Goal: Task Accomplishment & Management: Use online tool/utility

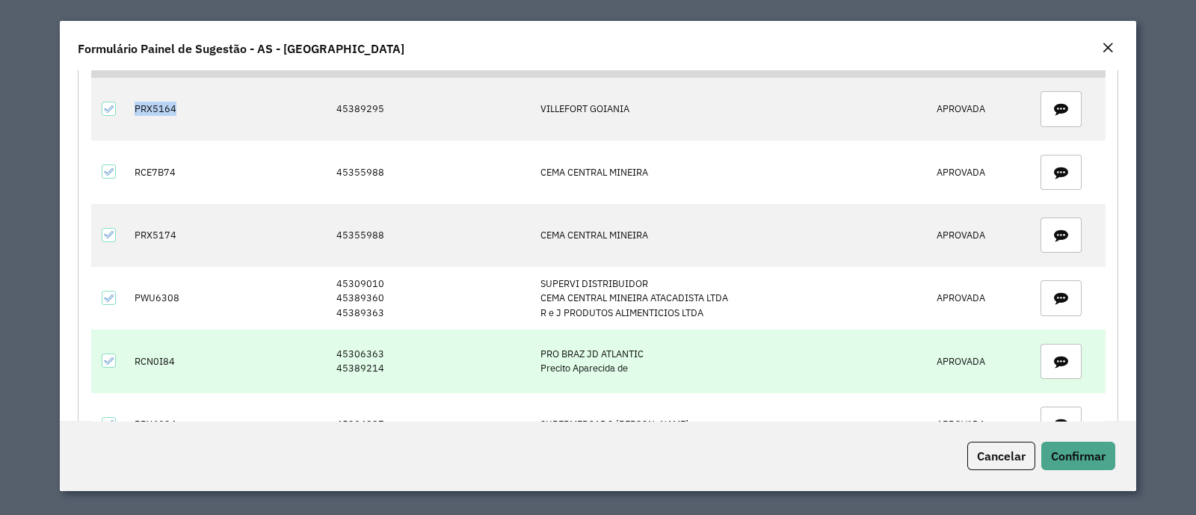
scroll to position [93, 0]
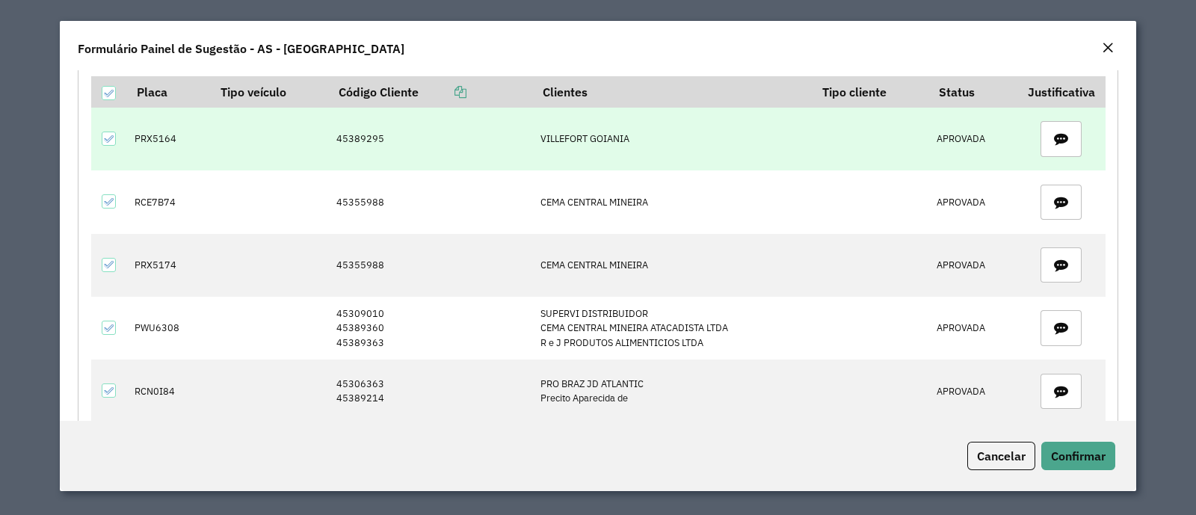
click at [377, 143] on td "45389295" at bounding box center [431, 139] width 204 height 63
click at [372, 143] on td "45389295" at bounding box center [431, 139] width 204 height 63
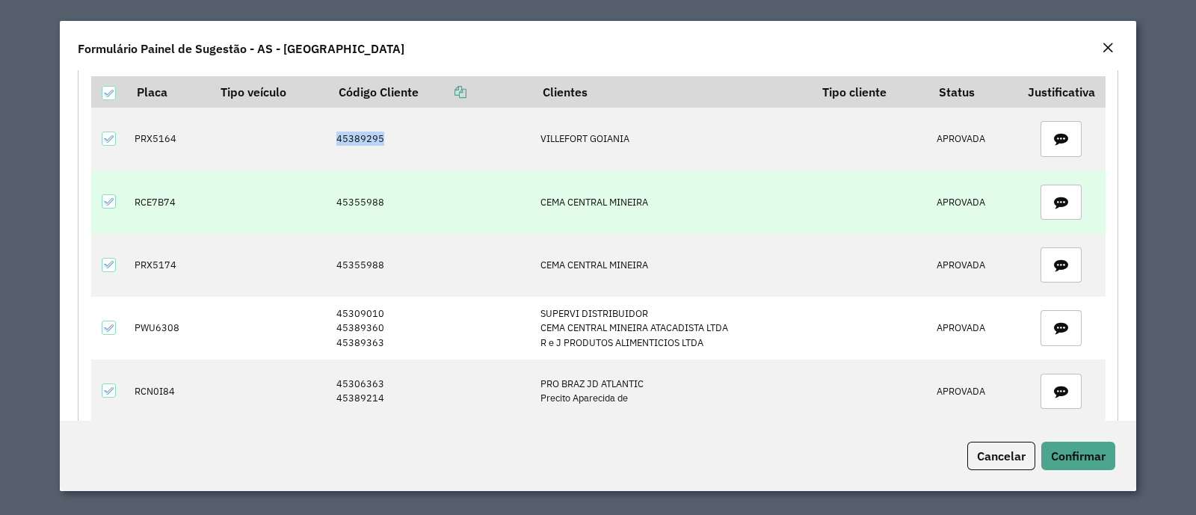
copy td "45389295"
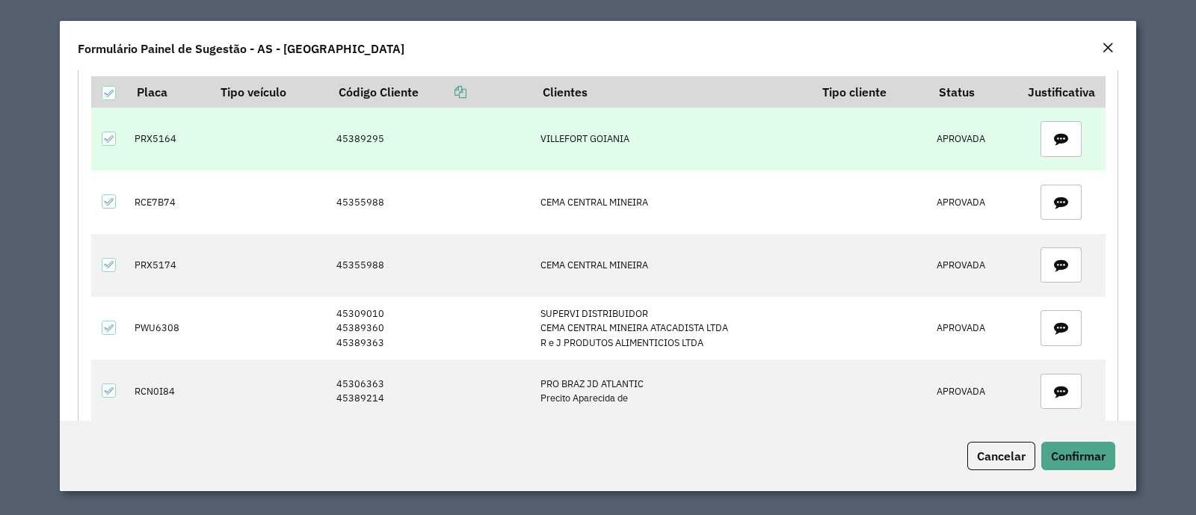
click at [161, 147] on td "PRX5164" at bounding box center [168, 139] width 83 height 63
click at [161, 146] on td "PRX5164" at bounding box center [168, 139] width 83 height 63
click at [159, 142] on td "PRX5164" at bounding box center [168, 139] width 83 height 63
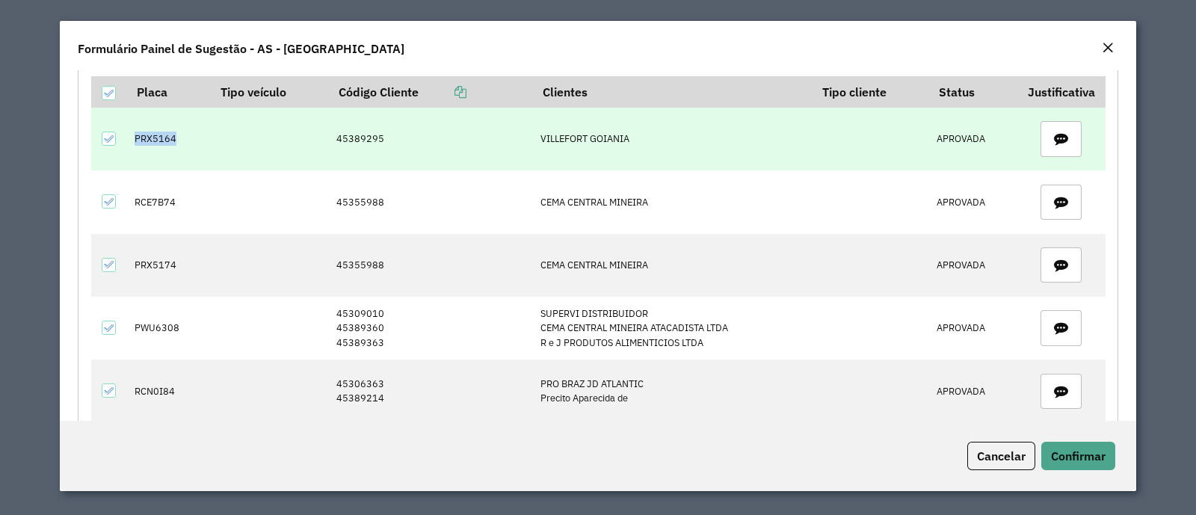
copy td "PRX5164"
click at [389, 144] on td "45389295" at bounding box center [431, 139] width 204 height 63
click at [382, 140] on td "45389295" at bounding box center [431, 139] width 204 height 63
click at [380, 139] on td "45389295" at bounding box center [431, 139] width 204 height 63
click at [371, 132] on td "45389295" at bounding box center [431, 139] width 204 height 63
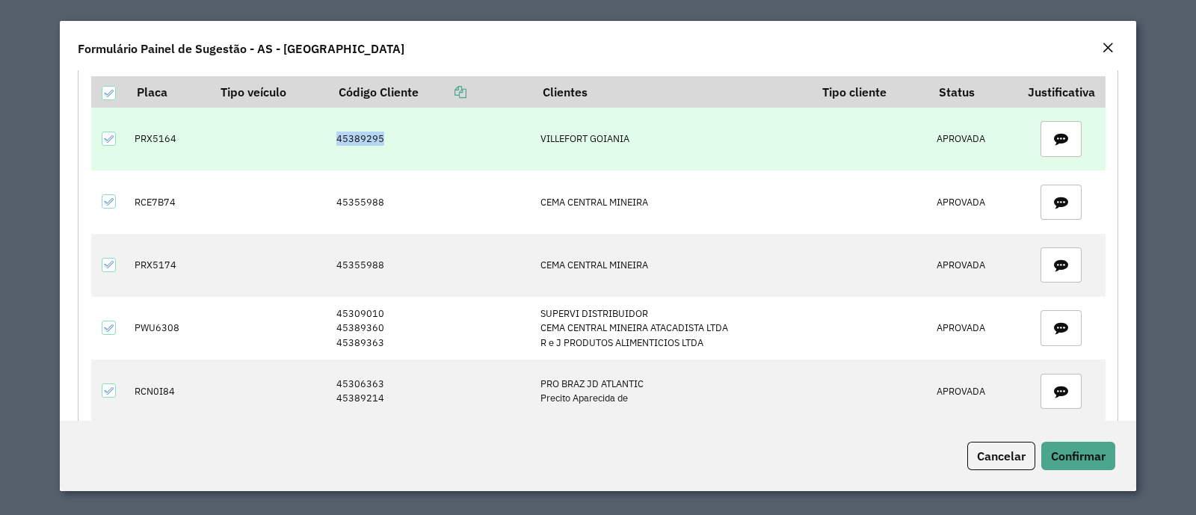
click at [371, 132] on td "45389295" at bounding box center [431, 139] width 204 height 63
copy td "45389295"
click at [169, 132] on td "PRX5164" at bounding box center [168, 139] width 83 height 63
copy td "PRX5164"
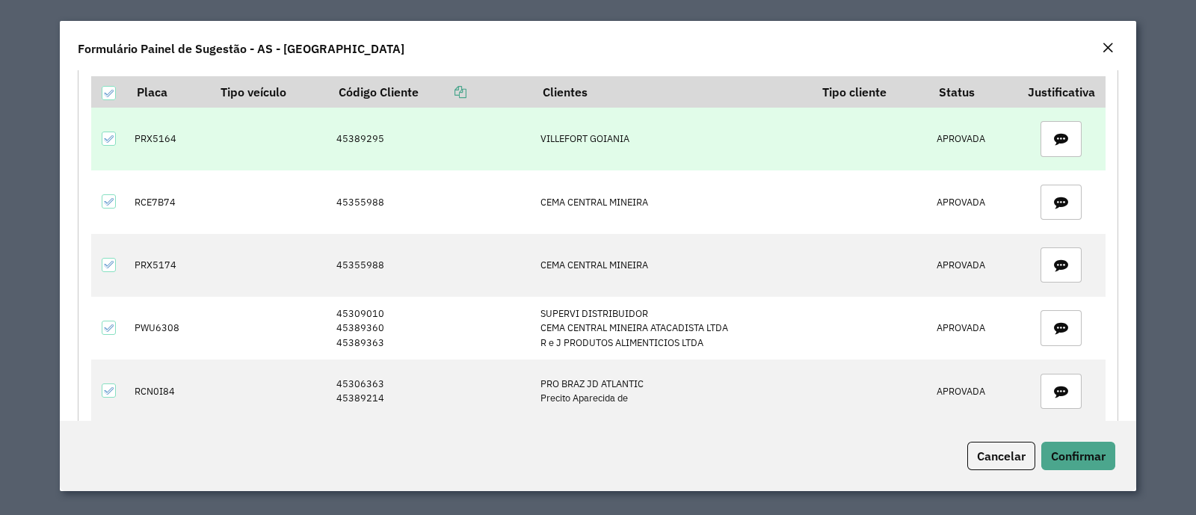
click at [357, 125] on td "45389295" at bounding box center [431, 139] width 204 height 63
click at [357, 124] on td "45389295" at bounding box center [431, 139] width 204 height 63
copy td "45389295"
click at [144, 141] on td "PRX5164" at bounding box center [168, 139] width 83 height 63
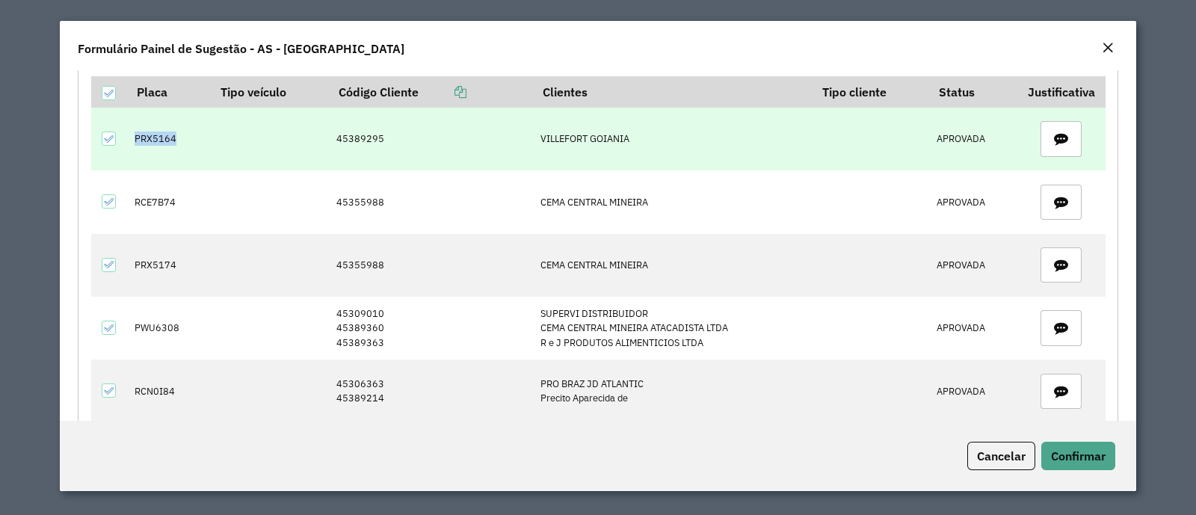
click at [144, 141] on td "PRX5164" at bounding box center [168, 139] width 83 height 63
copy td "PRX5164"
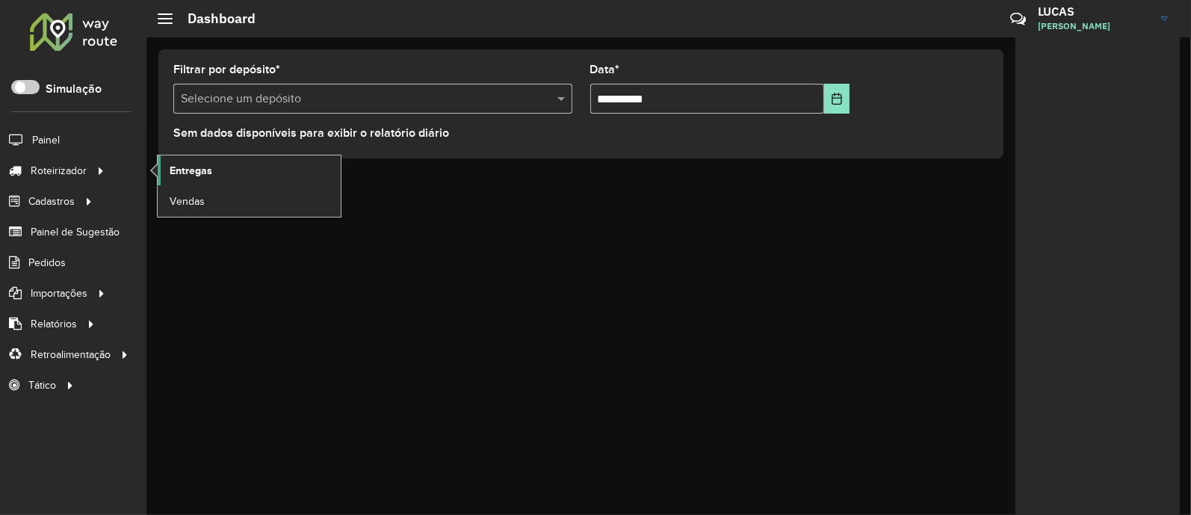
click at [191, 179] on link "Entregas" at bounding box center [249, 170] width 183 height 30
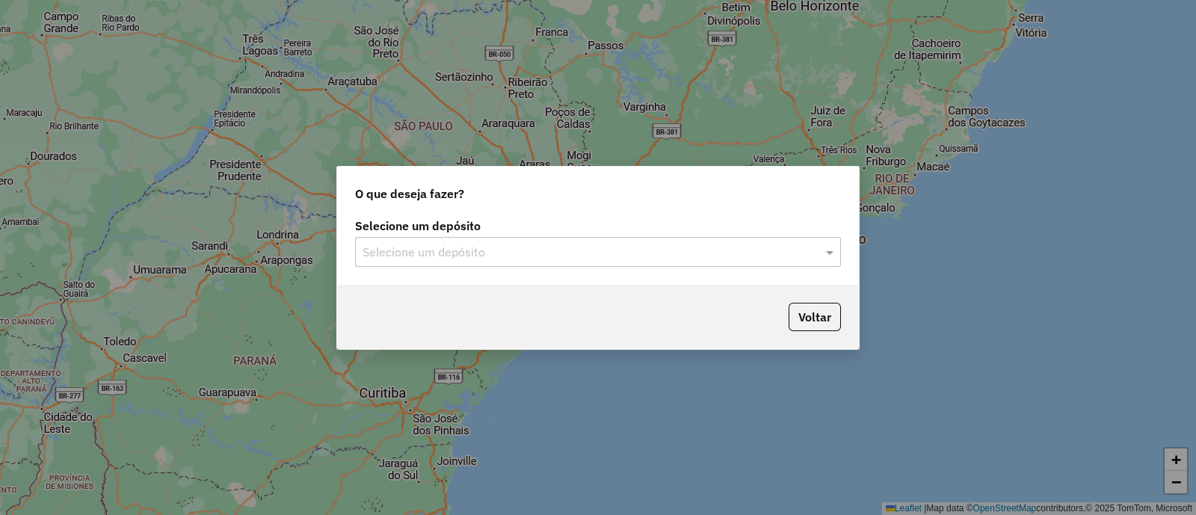
click at [400, 255] on input "text" at bounding box center [583, 253] width 441 height 18
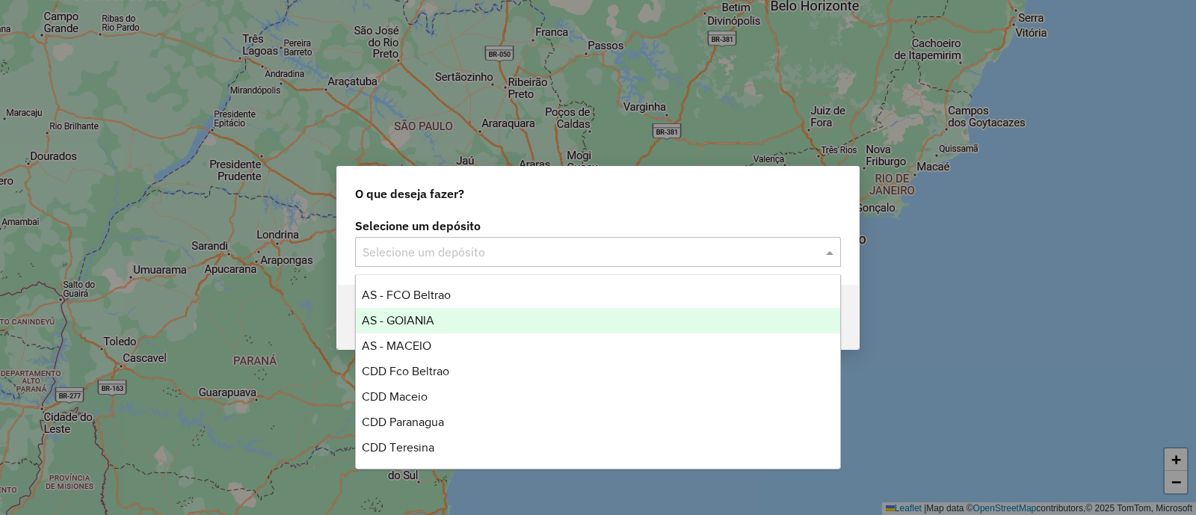
click at [421, 320] on span "AS - GOIANIA" at bounding box center [398, 320] width 73 height 13
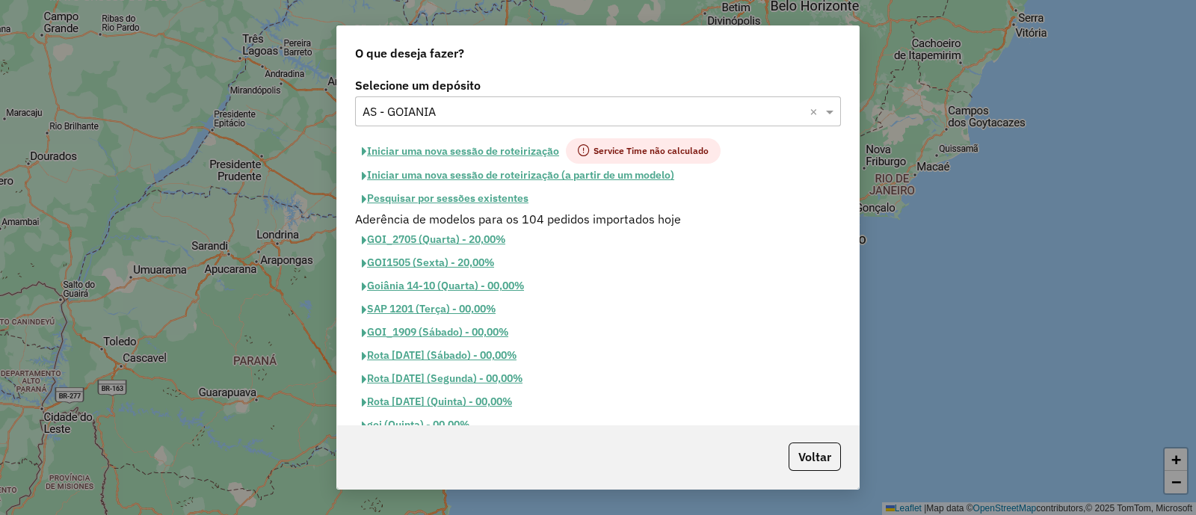
click at [486, 153] on button "Iniciar uma nova sessão de roteirização" at bounding box center [460, 150] width 211 height 25
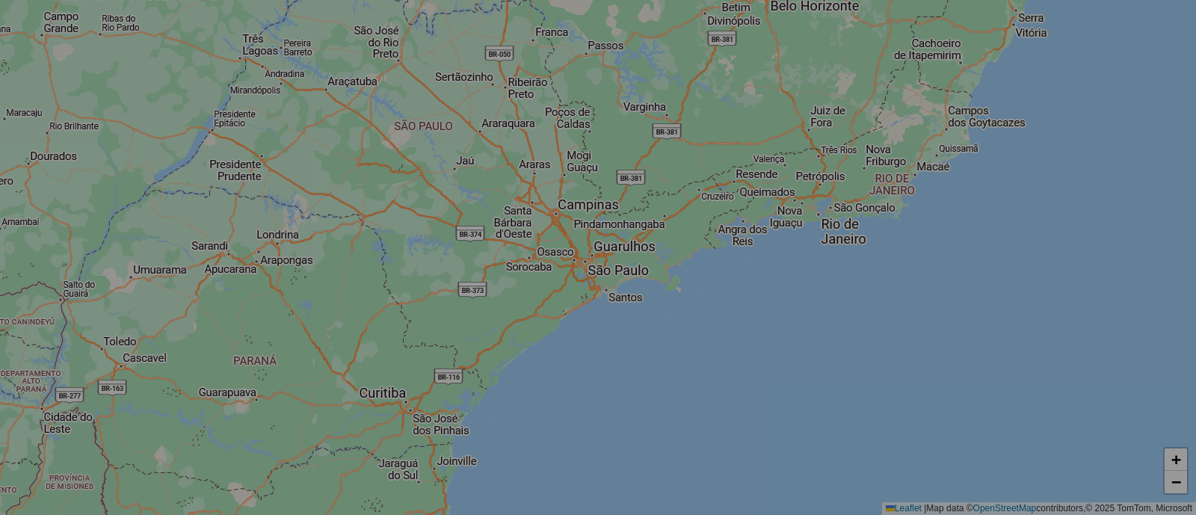
select select "*"
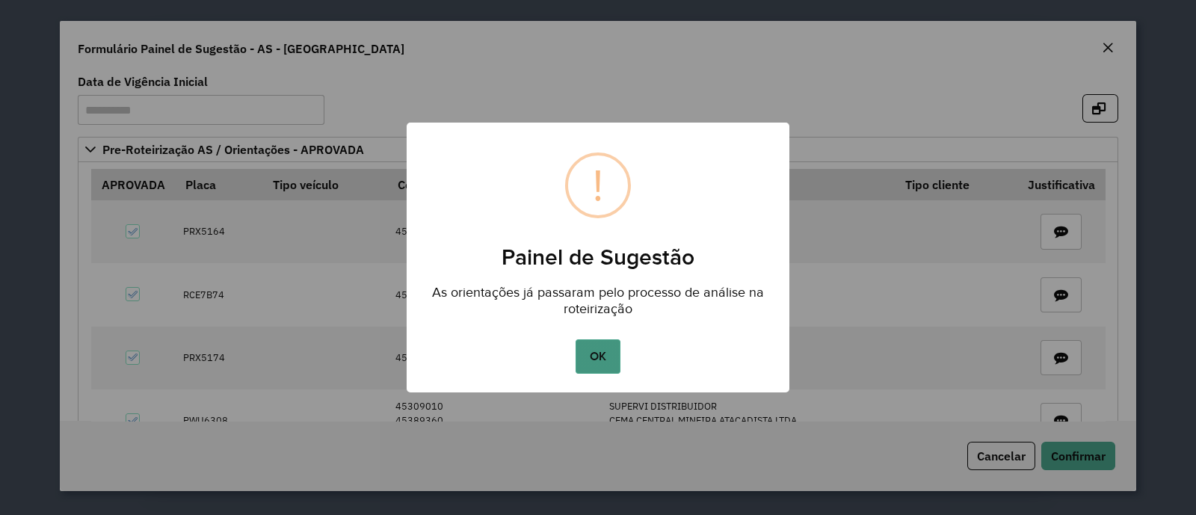
click at [588, 351] on button "OK" at bounding box center [598, 356] width 44 height 34
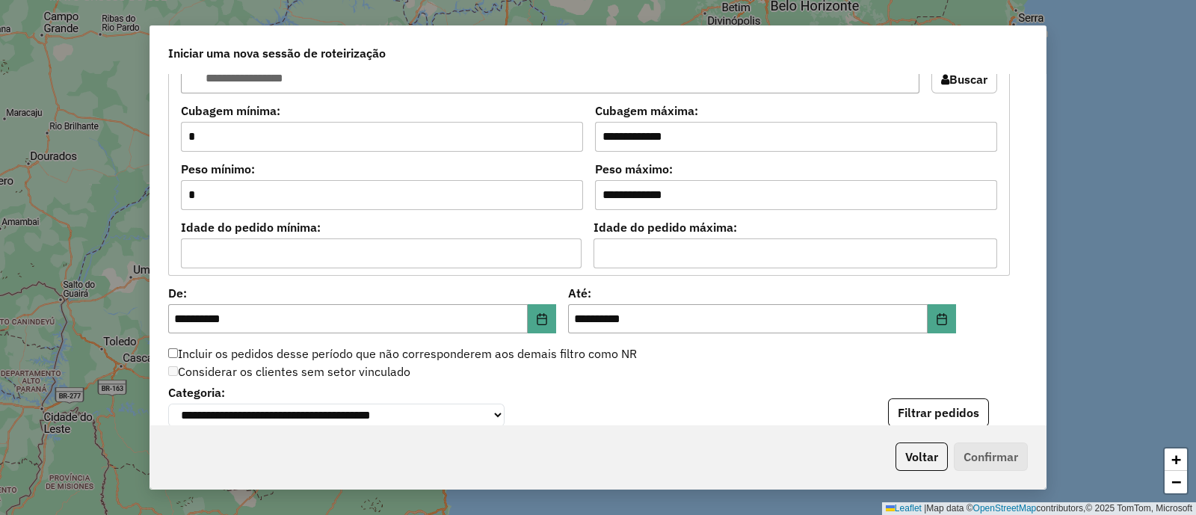
scroll to position [1401, 0]
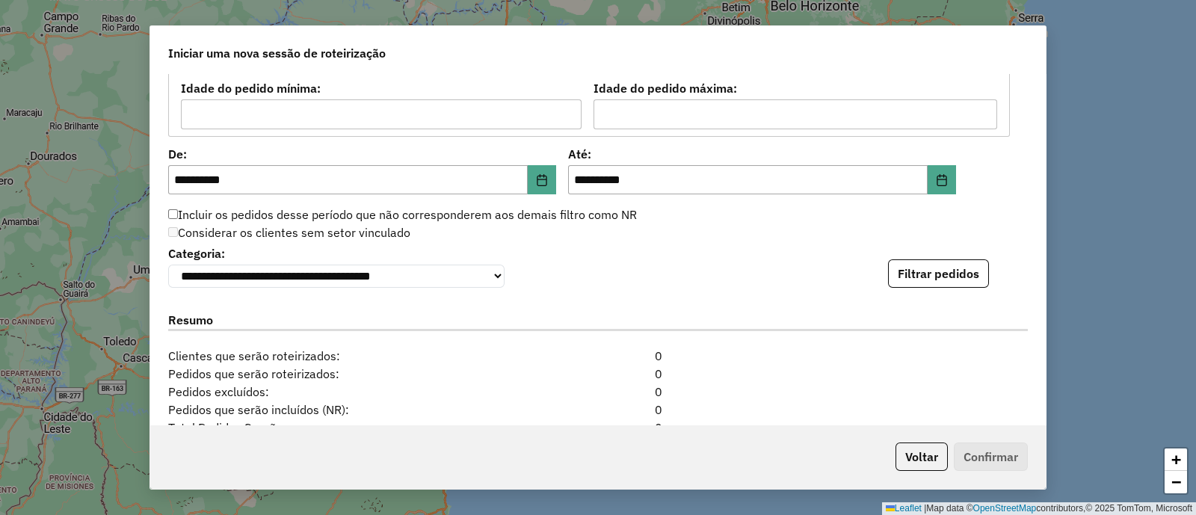
click at [945, 256] on div "**********" at bounding box center [598, 265] width 860 height 46
click at [957, 270] on button "Filtrar pedidos" at bounding box center [938, 273] width 101 height 28
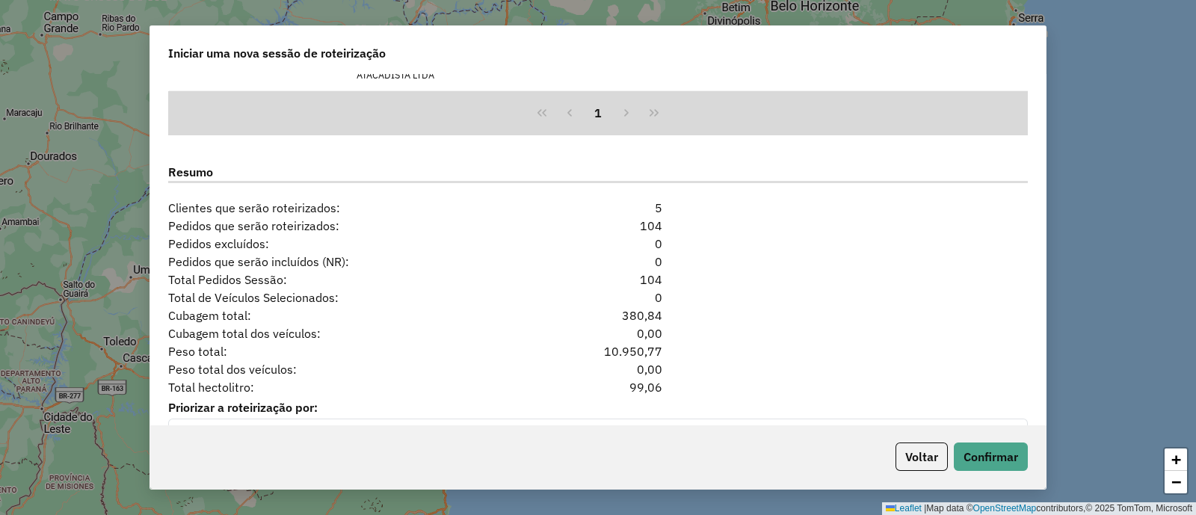
scroll to position [1869, 0]
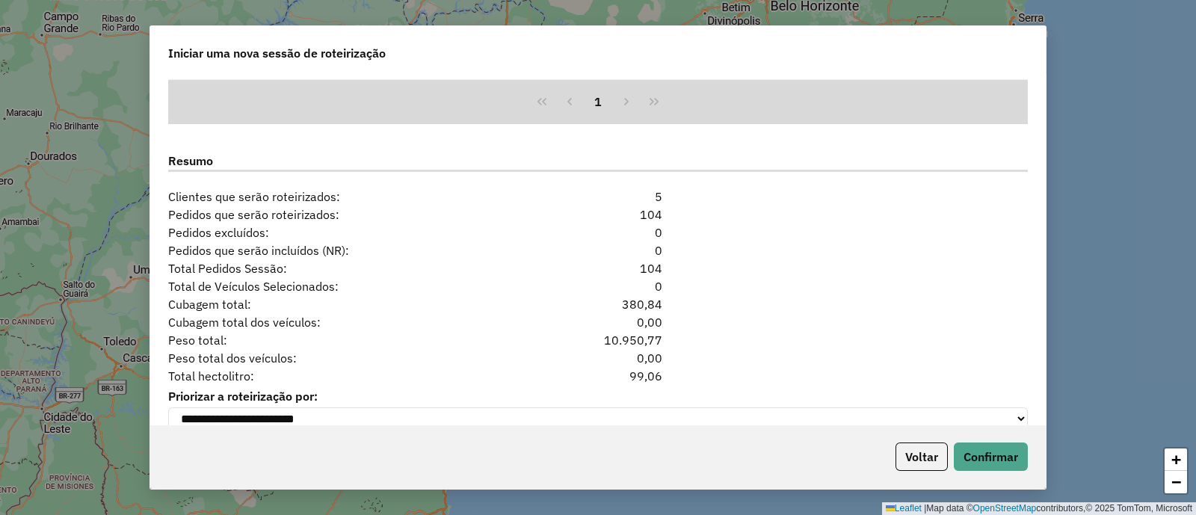
click at [647, 373] on div "99,06" at bounding box center [598, 376] width 147 height 18
copy div "99,06"
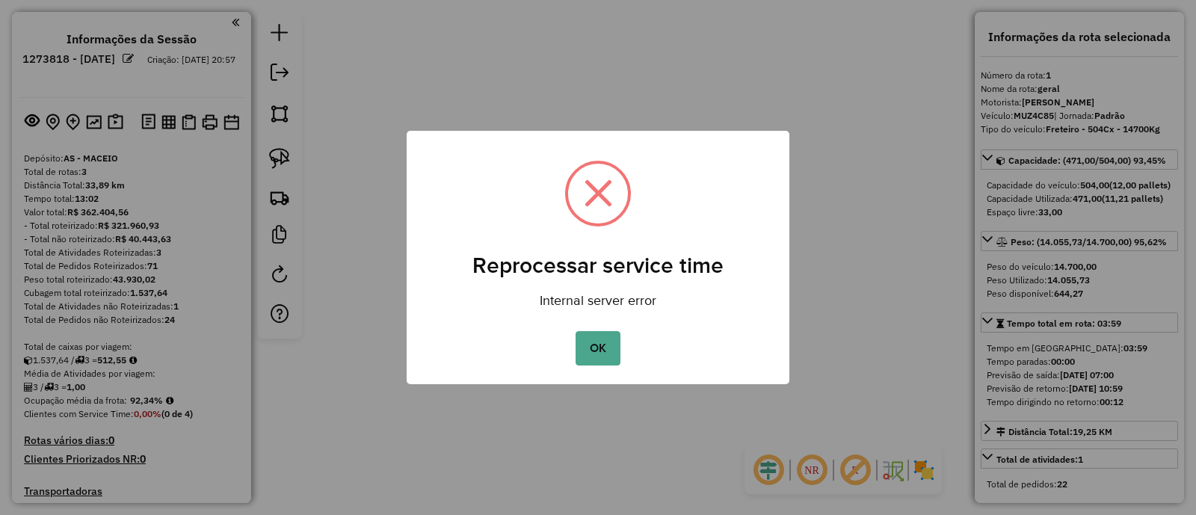
select select "**********"
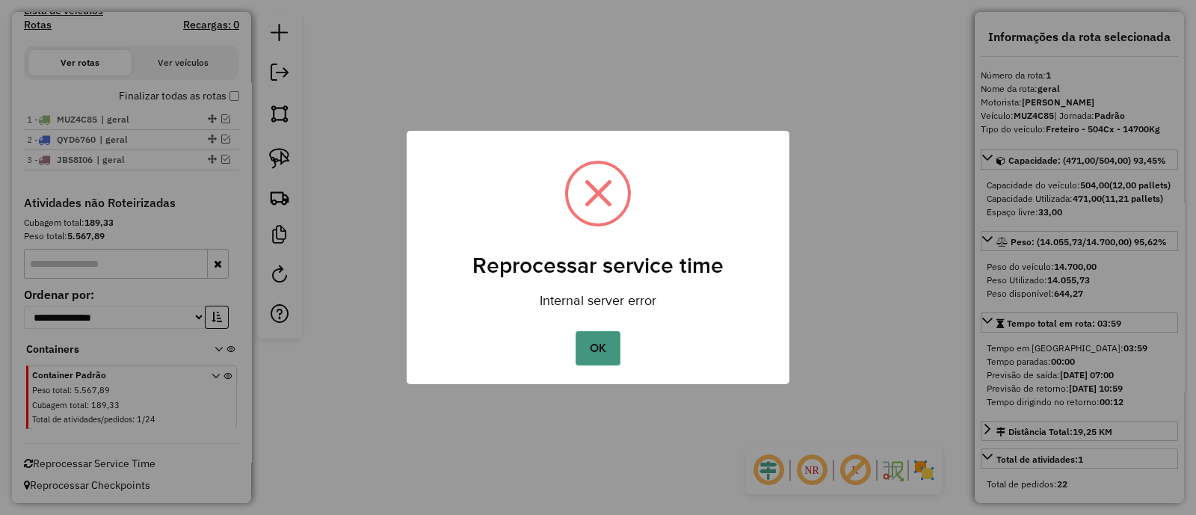
click at [586, 340] on button "OK" at bounding box center [598, 348] width 44 height 34
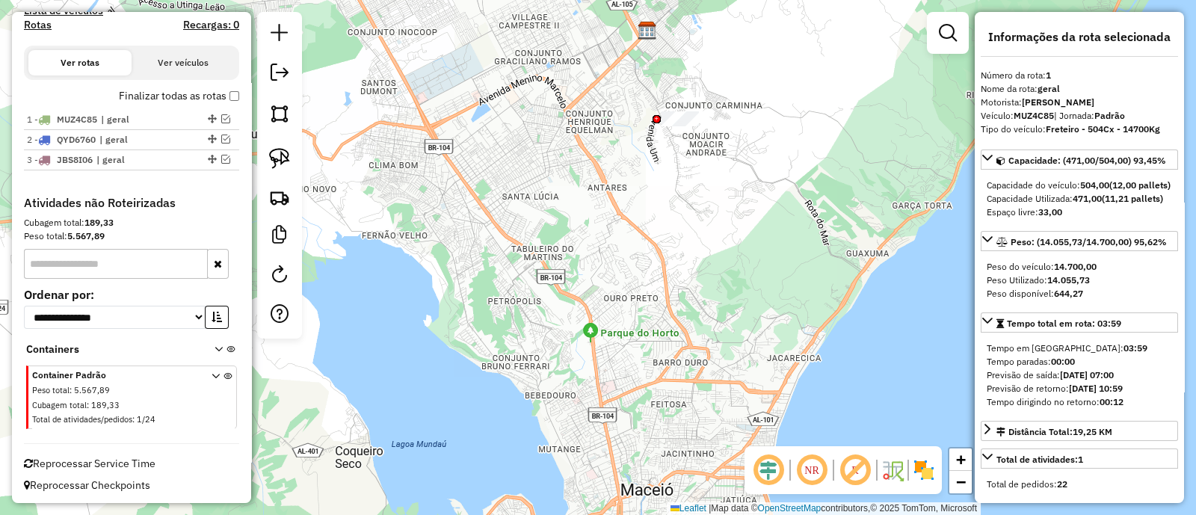
click at [72, 457] on span "Reprocessar Service Time" at bounding box center [90, 463] width 132 height 13
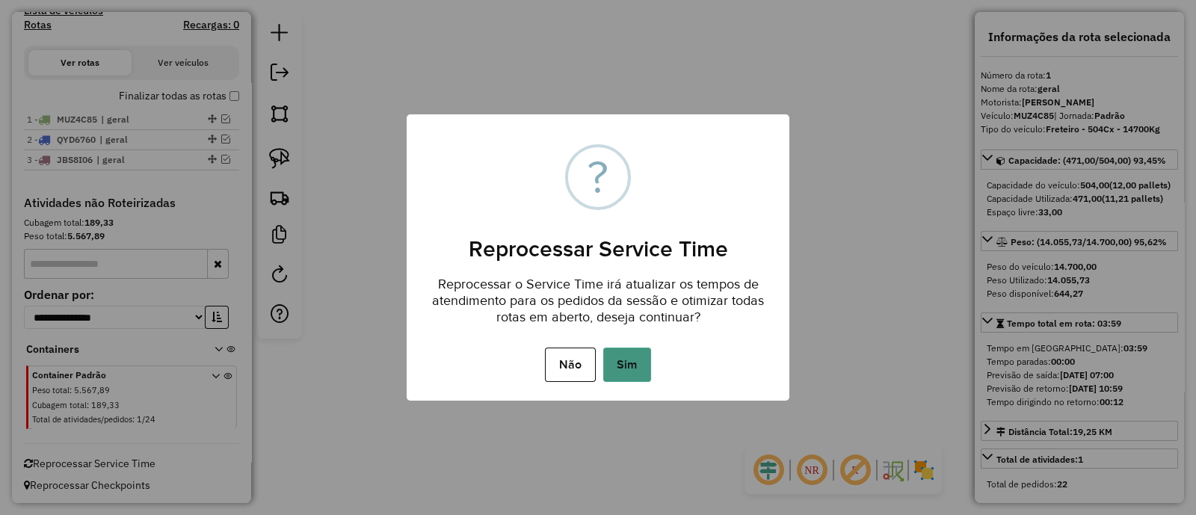
click at [628, 361] on button "Sim" at bounding box center [627, 365] width 48 height 34
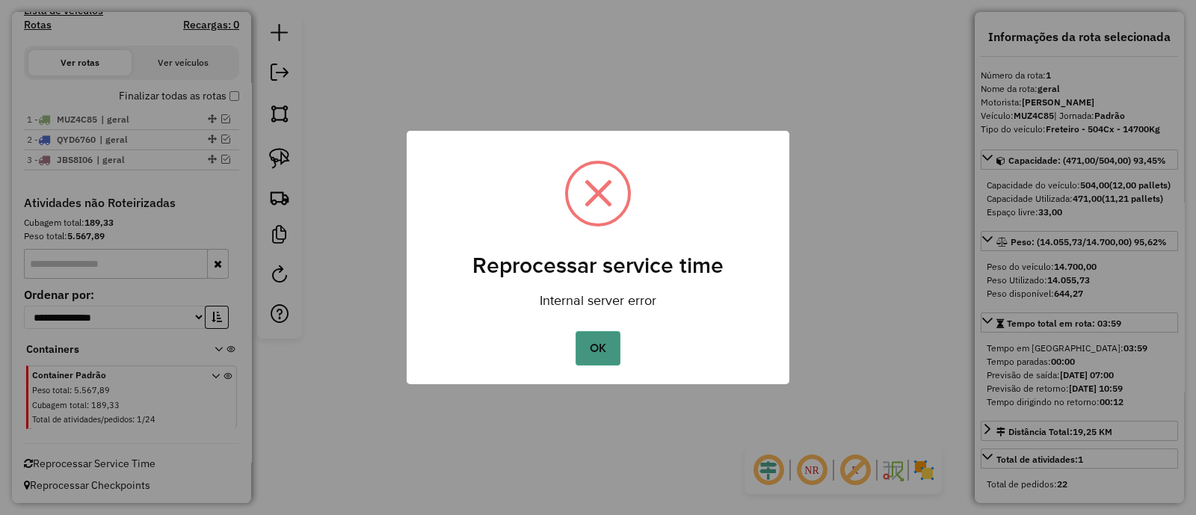
click at [591, 333] on button "OK" at bounding box center [598, 348] width 44 height 34
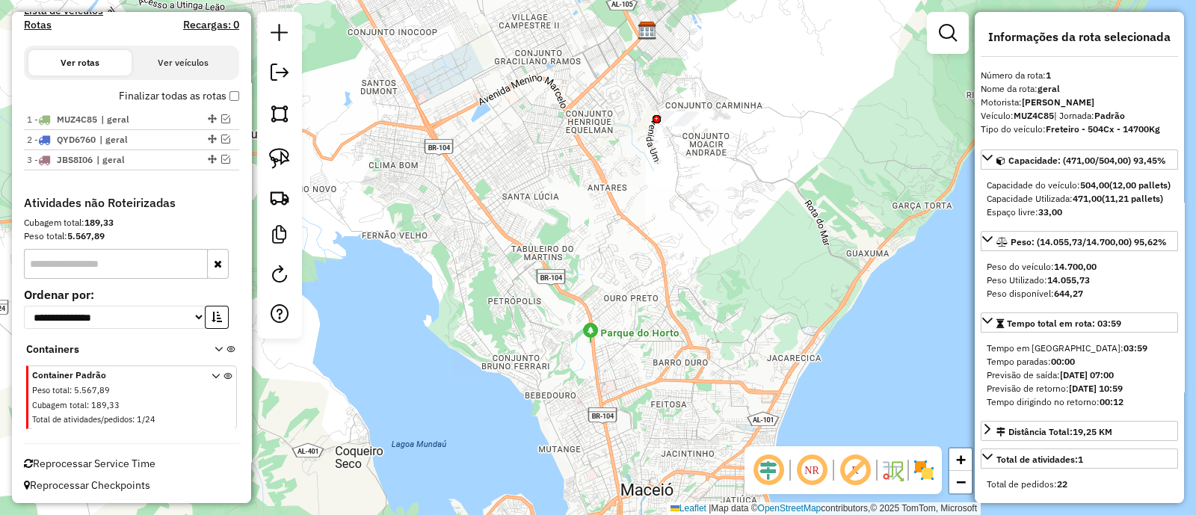
scroll to position [126, 0]
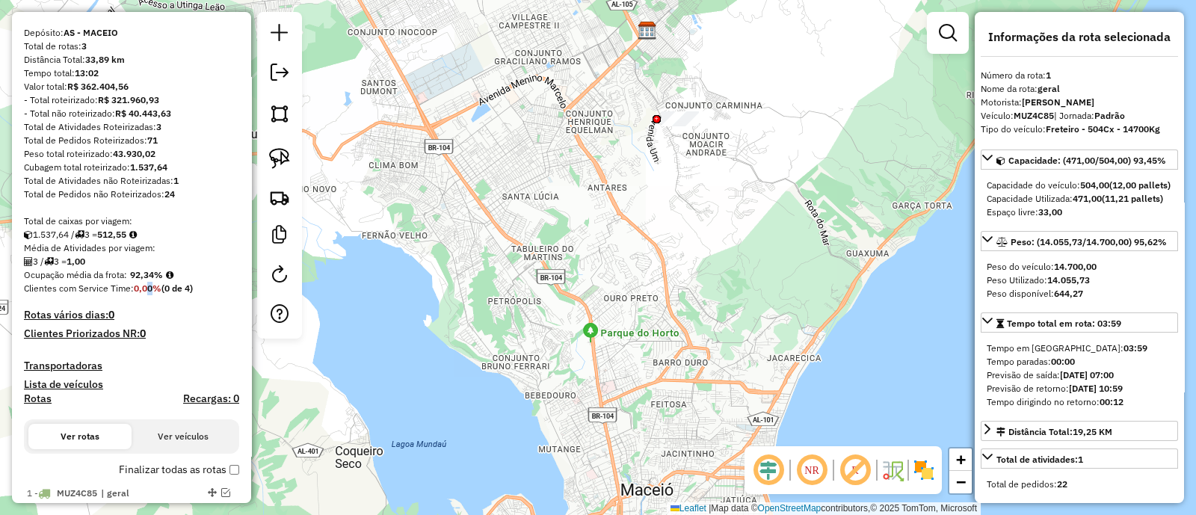
drag, startPoint x: 142, startPoint y: 283, endPoint x: 153, endPoint y: 289, distance: 12.4
click at [152, 286] on strong "0,00%" at bounding box center [148, 288] width 28 height 11
click at [156, 303] on div "Depósito: AS - MACEIO Total de rotas: 3 Distância Total: 33,89 km Tempo total: …" at bounding box center [131, 297] width 227 height 543
click at [140, 289] on strong "0,00%" at bounding box center [148, 288] width 28 height 11
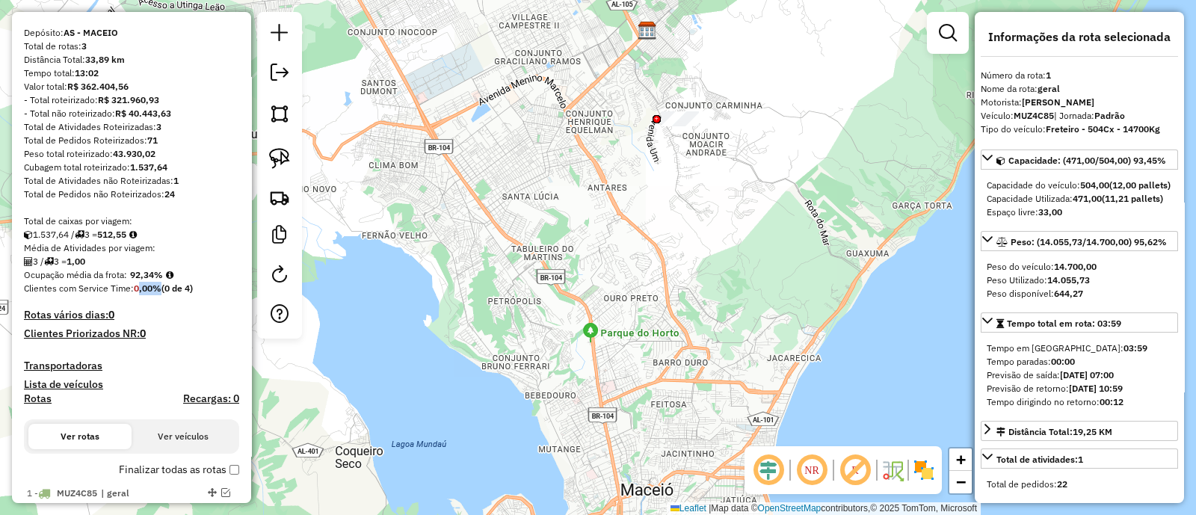
click at [144, 342] on div "Depósito: AS - MACEIO Total de rotas: 3 Distância Total: 33,89 km Tempo total: …" at bounding box center [131, 297] width 227 height 543
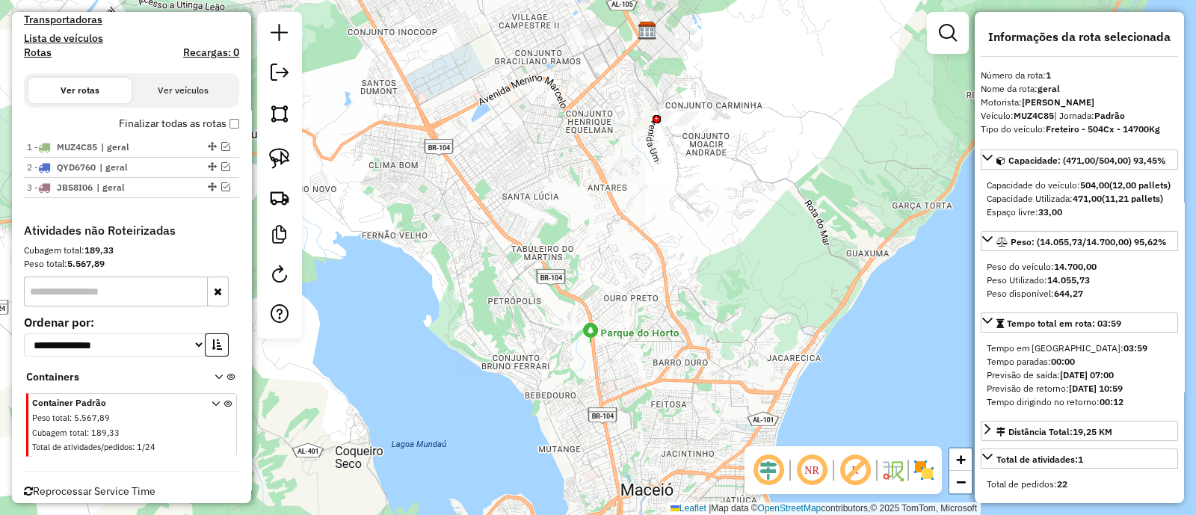
scroll to position [499, 0]
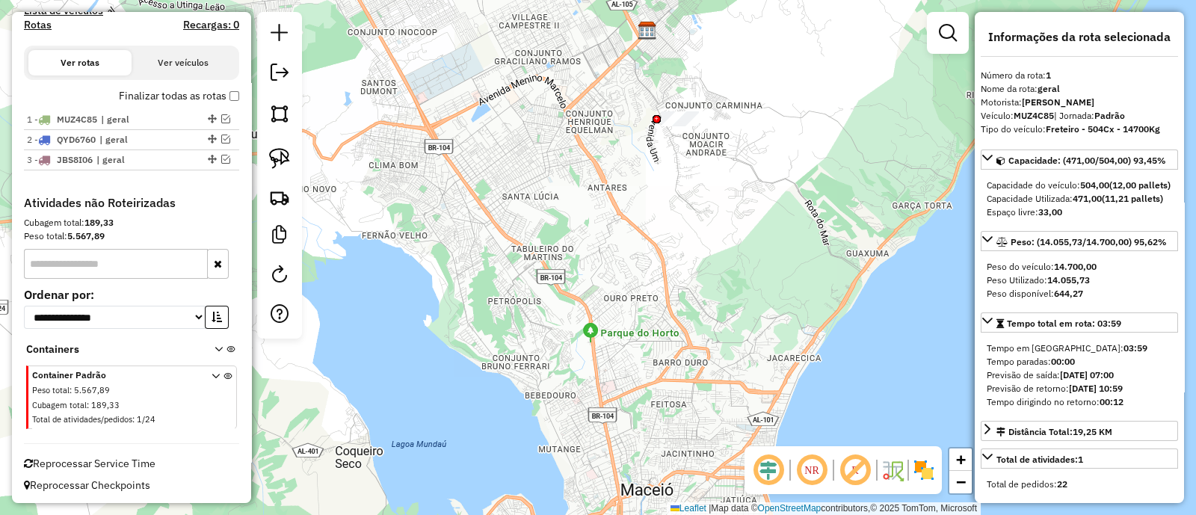
click at [58, 449] on div "Reprocessar Service Time" at bounding box center [131, 457] width 227 height 28
click at [62, 458] on span "Reprocessar Service Time" at bounding box center [90, 463] width 132 height 13
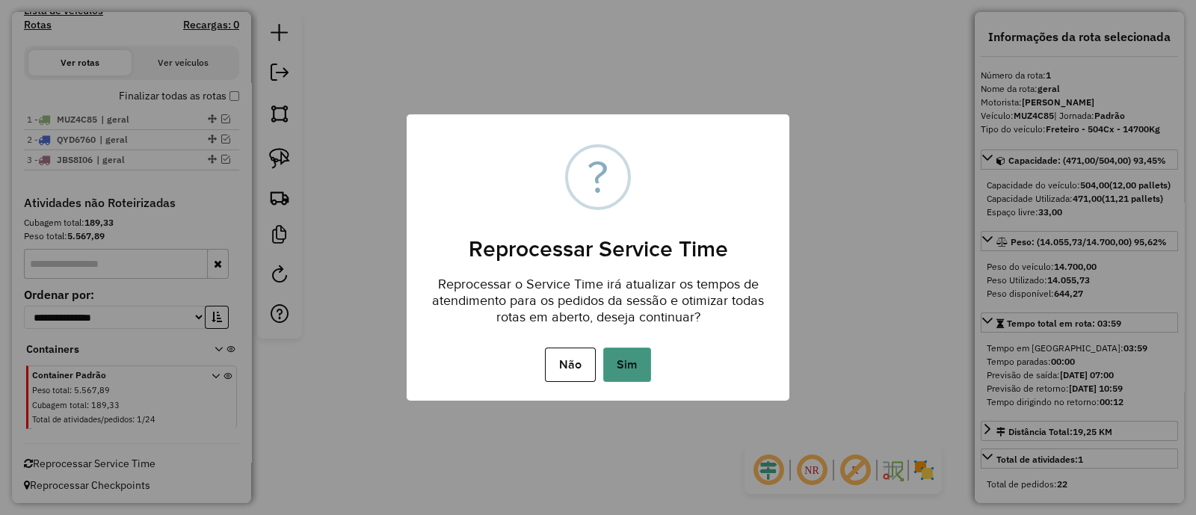
click at [643, 369] on button "Sim" at bounding box center [627, 365] width 48 height 34
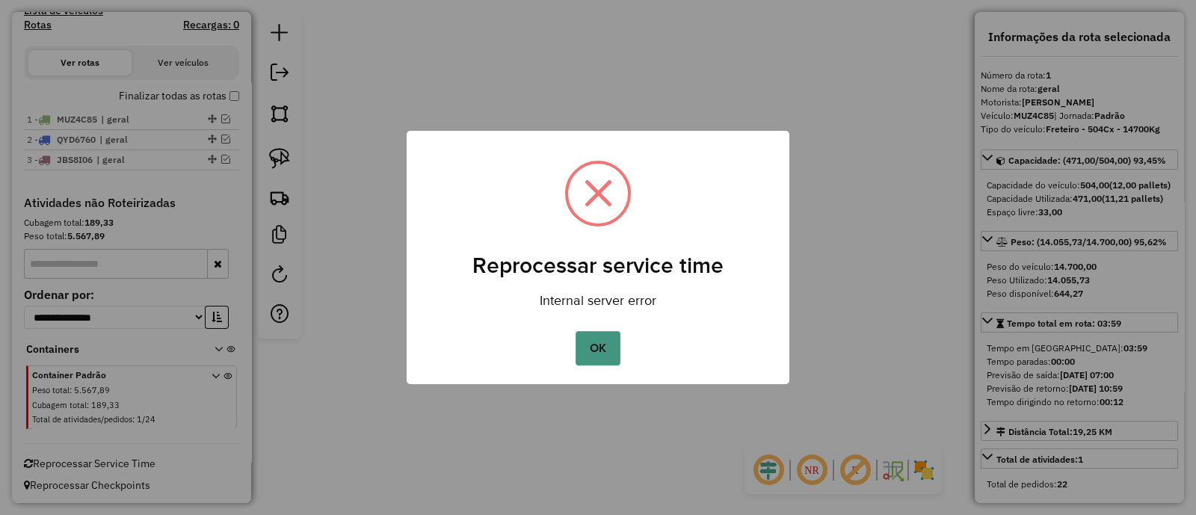
click at [614, 331] on button "OK" at bounding box center [598, 348] width 44 height 34
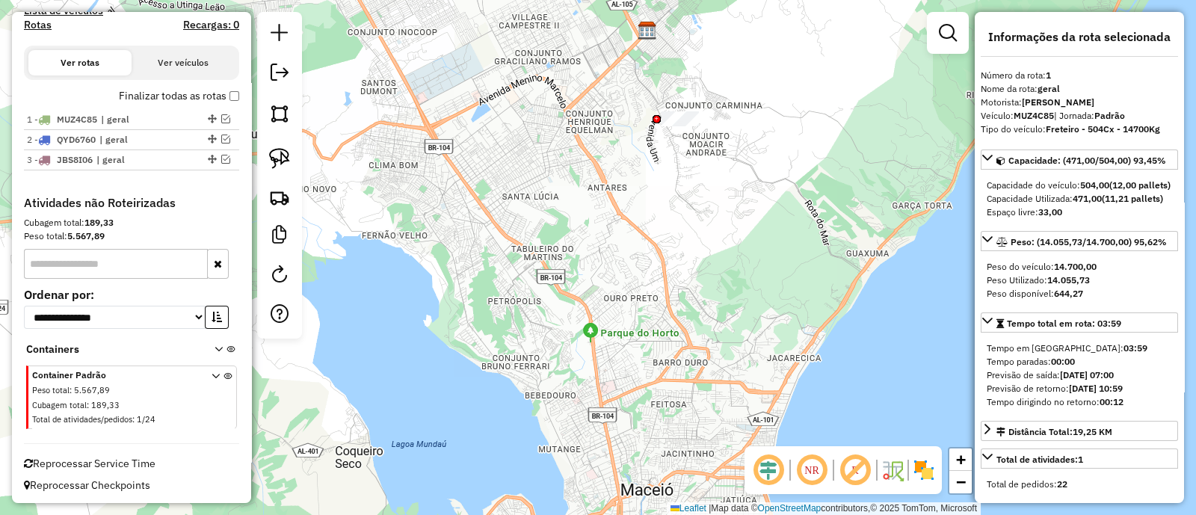
click at [97, 457] on span "Reprocessar Service Time" at bounding box center [90, 463] width 132 height 13
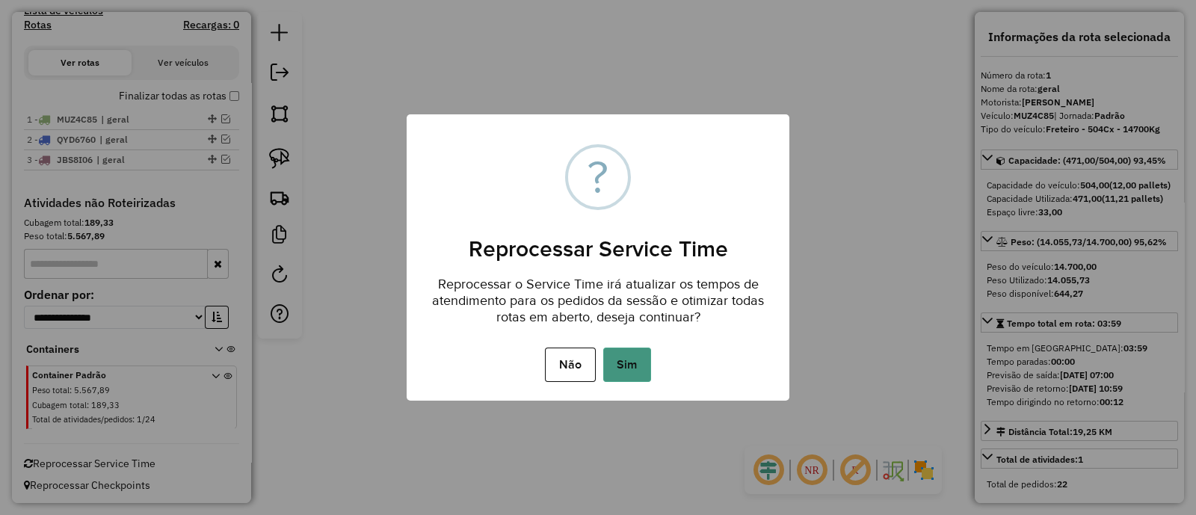
click at [620, 359] on button "Sim" at bounding box center [627, 365] width 48 height 34
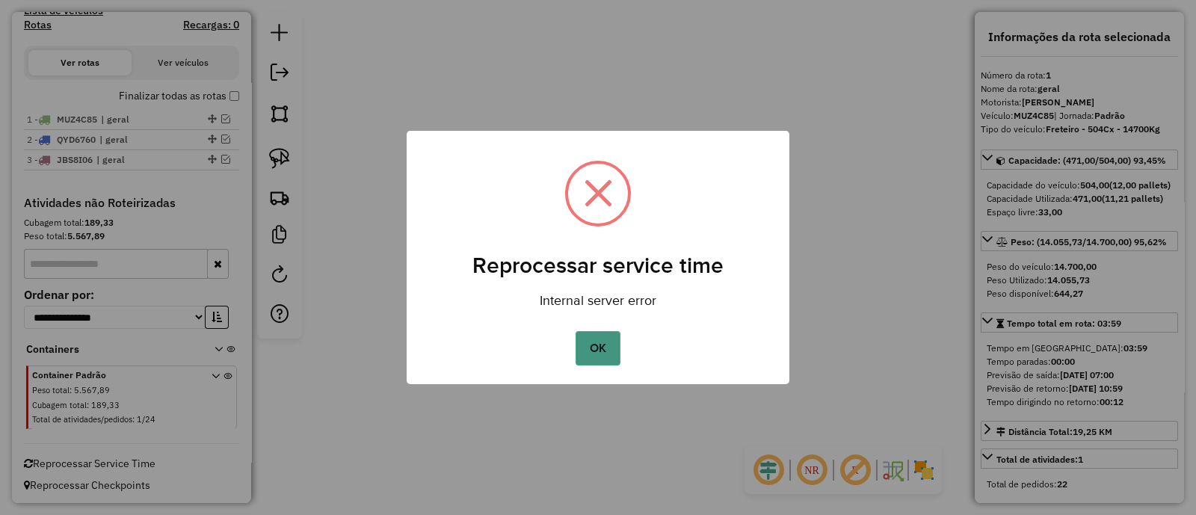
click at [583, 351] on button "OK" at bounding box center [598, 348] width 44 height 34
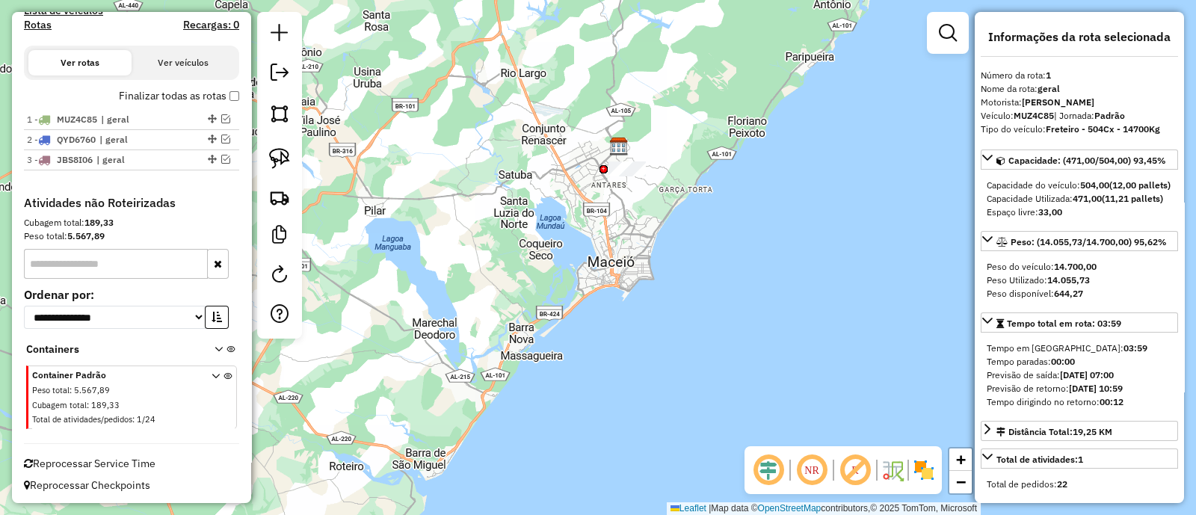
drag, startPoint x: 602, startPoint y: 239, endPoint x: 591, endPoint y: 224, distance: 18.7
click at [591, 224] on div "Janela de atendimento Grade de atendimento Capacidade Transportadoras Veículos …" at bounding box center [598, 257] width 1196 height 515
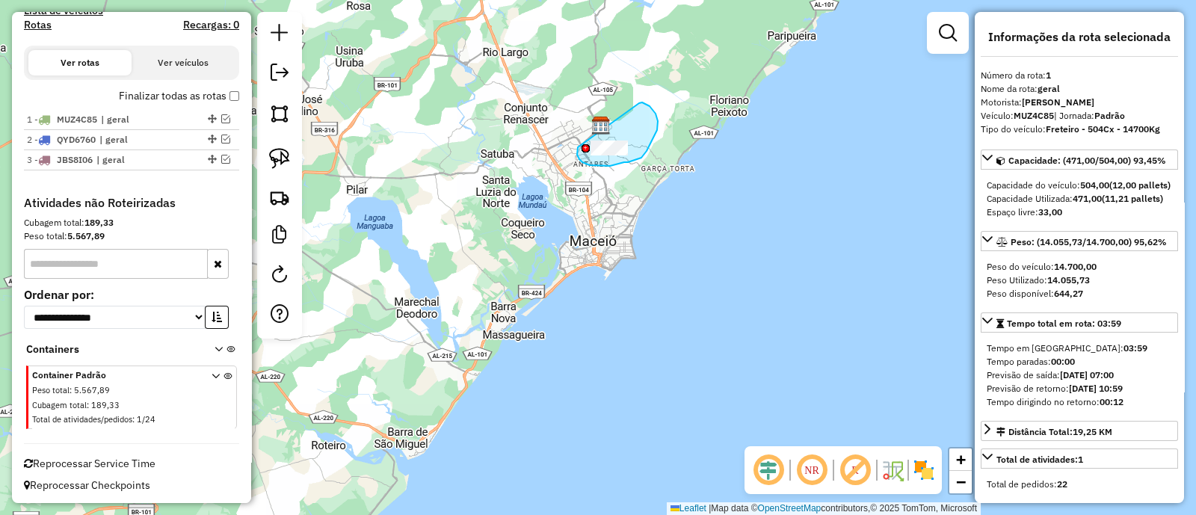
drag, startPoint x: 578, startPoint y: 147, endPoint x: 639, endPoint y: 103, distance: 75.5
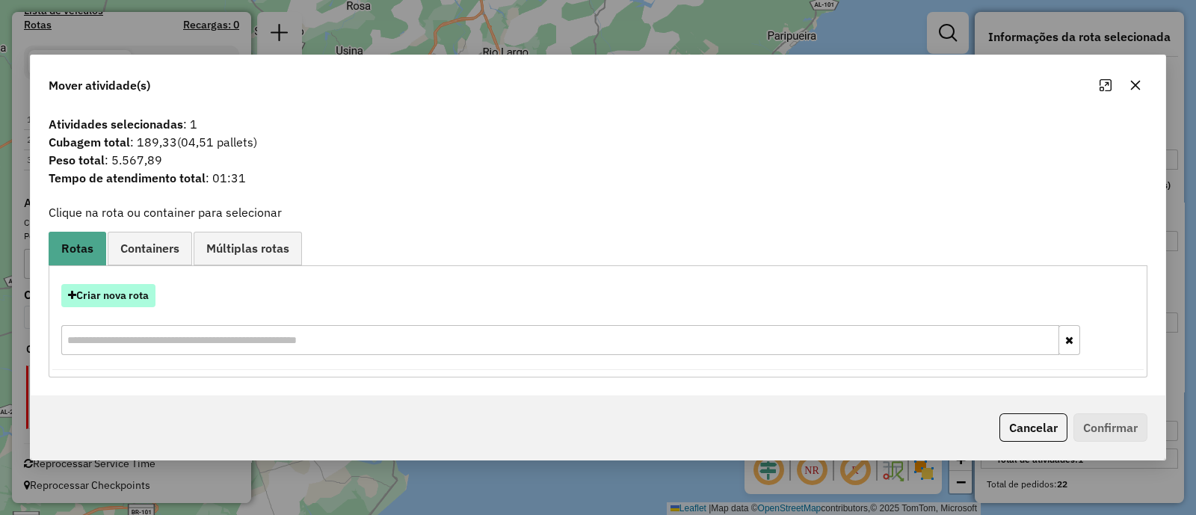
drag, startPoint x: 135, startPoint y: 307, endPoint x: 127, endPoint y: 298, distance: 11.7
click at [127, 298] on div "Criar nova rota" at bounding box center [597, 295] width 1091 height 23
click at [127, 298] on button "Criar nova rota" at bounding box center [108, 295] width 94 height 23
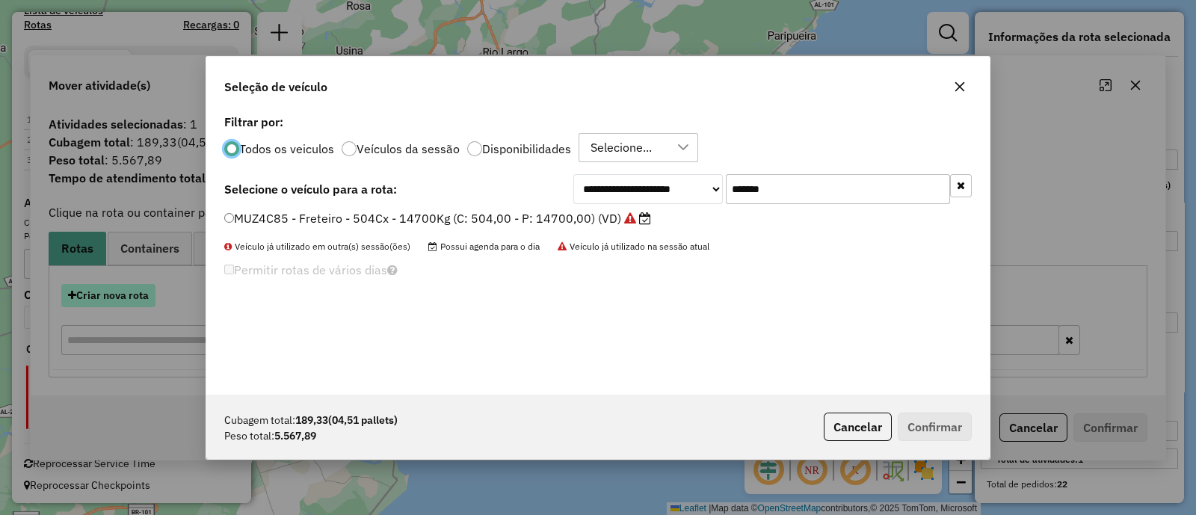
scroll to position [7, 4]
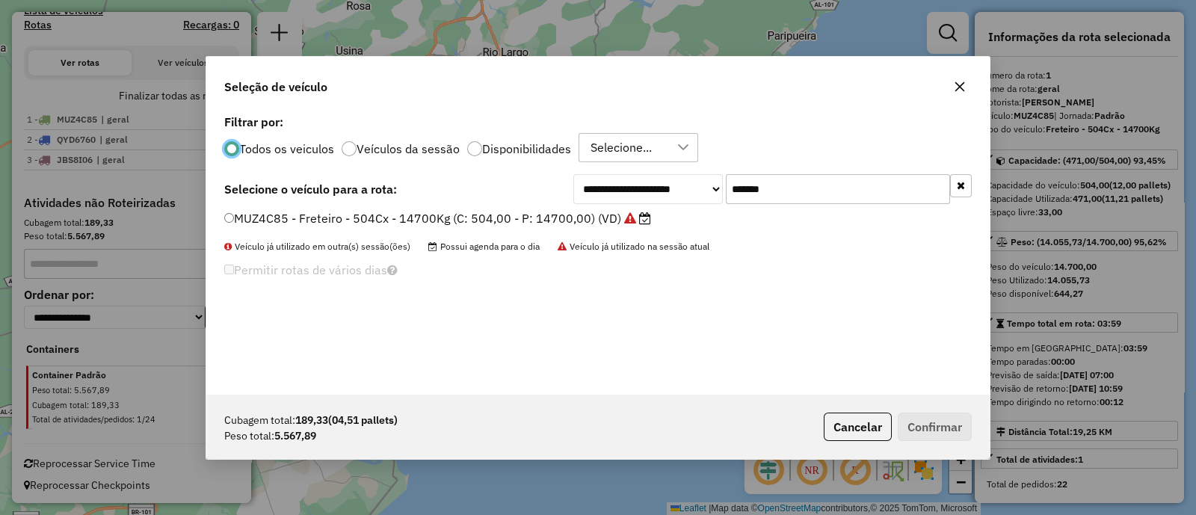
click at [796, 192] on input "*******" at bounding box center [838, 189] width 224 height 30
paste input "text"
type input "*******"
click at [427, 211] on label "HZB8033 - Freteiro - 504Cx - 13020Kg (C: 504,00 - P: 13020,00) (VD)" at bounding box center [429, 218] width 410 height 18
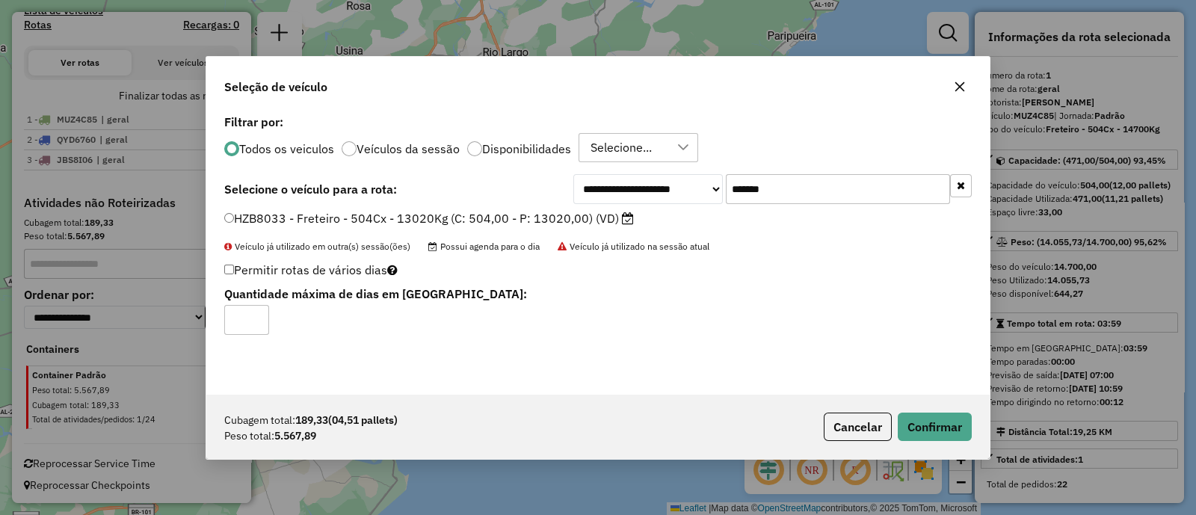
click at [427, 211] on label "HZB8033 - Freteiro - 504Cx - 13020Kg (C: 504,00 - P: 13020,00) (VD)" at bounding box center [429, 218] width 410 height 18
click at [923, 422] on button "Confirmar" at bounding box center [935, 427] width 74 height 28
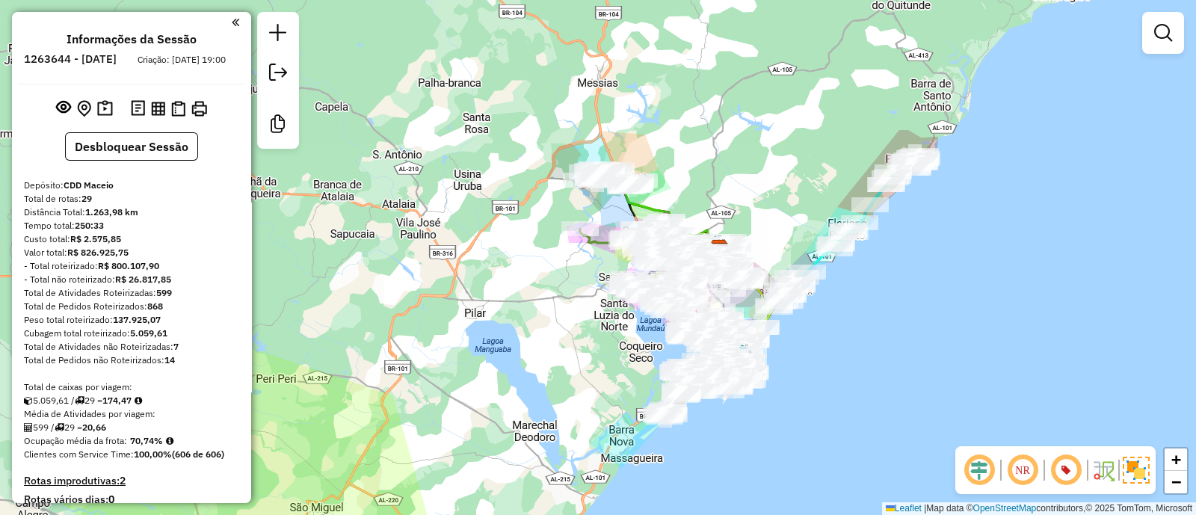
click at [132, 406] on strong "174,47" at bounding box center [116, 400] width 29 height 11
copy strong "174,47"
click at [194, 354] on div "Total de Atividades não Roteirizadas: 7" at bounding box center [131, 346] width 215 height 13
drag, startPoint x: 138, startPoint y: 450, endPoint x: 155, endPoint y: 451, distance: 17.2
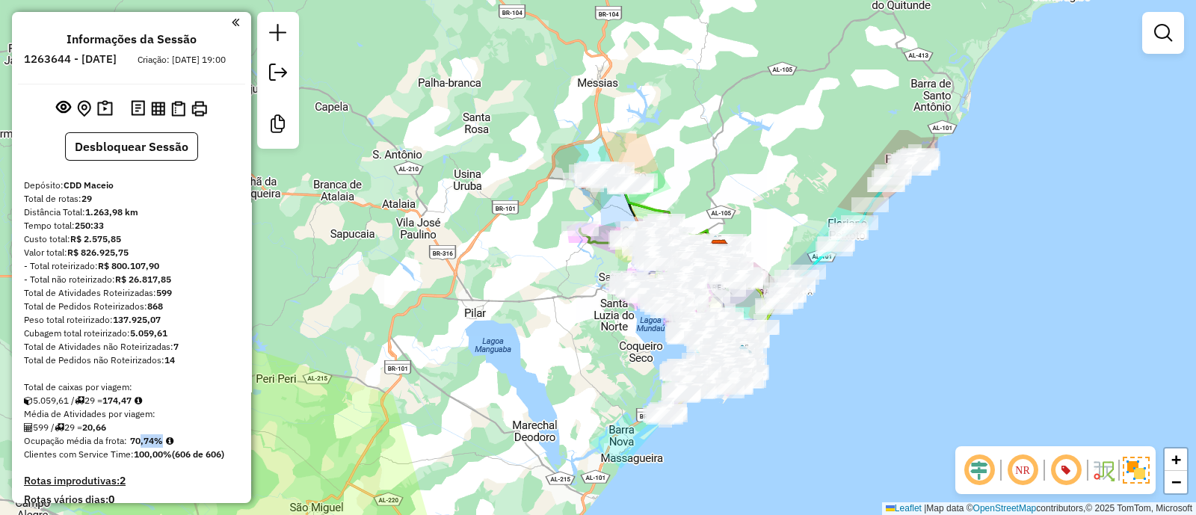
click at [155, 446] on strong "70,74%" at bounding box center [146, 440] width 33 height 11
click at [157, 446] on strong "70,74%" at bounding box center [146, 440] width 33 height 11
drag, startPoint x: 116, startPoint y: 413, endPoint x: 132, endPoint y: 416, distance: 16.0
click at [132, 406] on strong "174,47" at bounding box center [116, 400] width 29 height 11
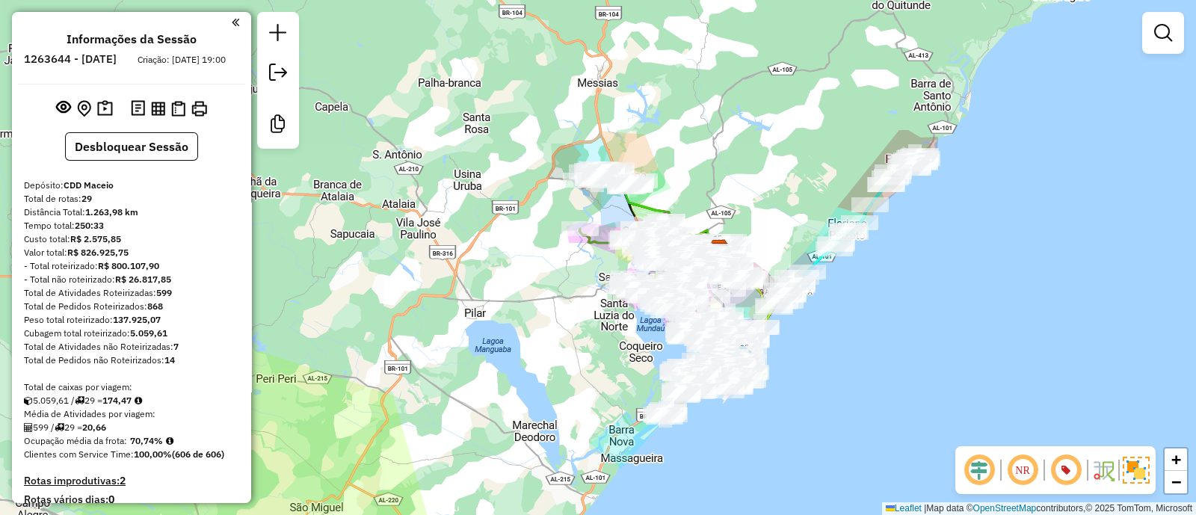
drag, startPoint x: 120, startPoint y: 413, endPoint x: 176, endPoint y: 471, distance: 80.9
click at [191, 448] on div "Ocupação média da frota: 70,74%" at bounding box center [131, 440] width 215 height 13
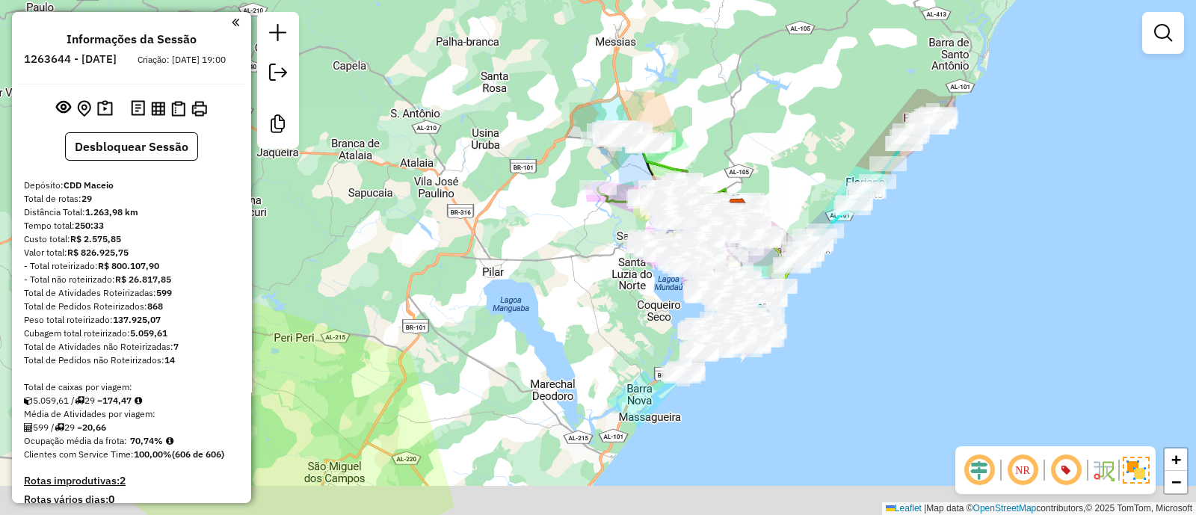
drag, startPoint x: 770, startPoint y: 181, endPoint x: 786, endPoint y: 131, distance: 52.7
click at [787, 129] on div "Janela de atendimento Grade de atendimento Capacidade Transportadoras Veículos …" at bounding box center [598, 257] width 1196 height 515
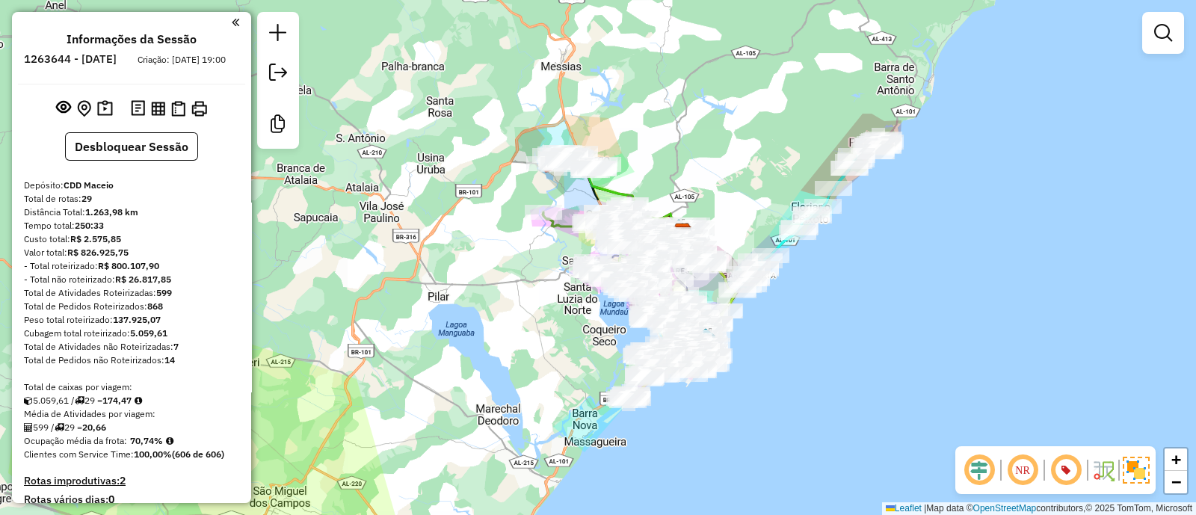
drag, startPoint x: 785, startPoint y: 137, endPoint x: 728, endPoint y: 166, distance: 63.9
click at [728, 166] on div "Janela de atendimento Grade de atendimento Capacidade Transportadoras Veículos …" at bounding box center [598, 257] width 1196 height 515
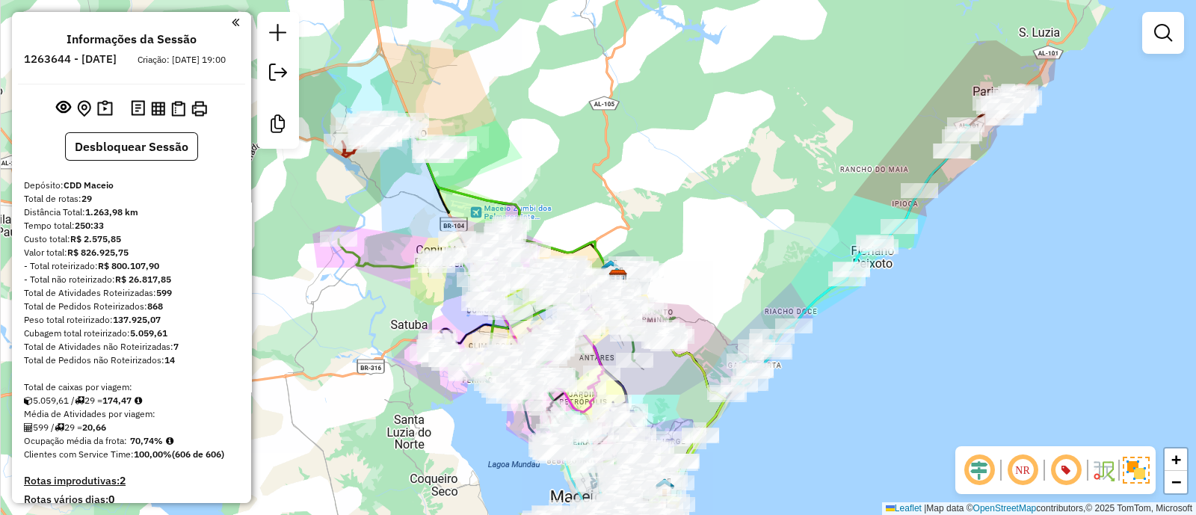
drag, startPoint x: 656, startPoint y: 188, endPoint x: 763, endPoint y: 212, distance: 110.3
click at [763, 212] on div "Janela de atendimento Grade de atendimento Capacidade Transportadoras Veículos …" at bounding box center [598, 257] width 1196 height 515
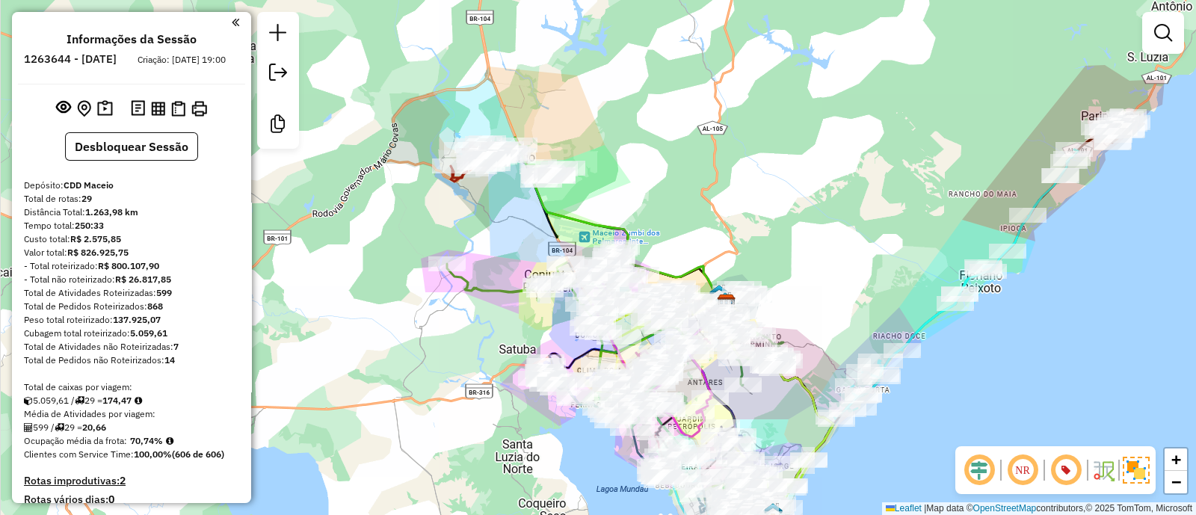
drag, startPoint x: 765, startPoint y: 229, endPoint x: 800, endPoint y: 243, distance: 36.9
click at [796, 239] on div "Janela de atendimento Grade de atendimento Capacidade Transportadoras Veículos …" at bounding box center [598, 257] width 1196 height 515
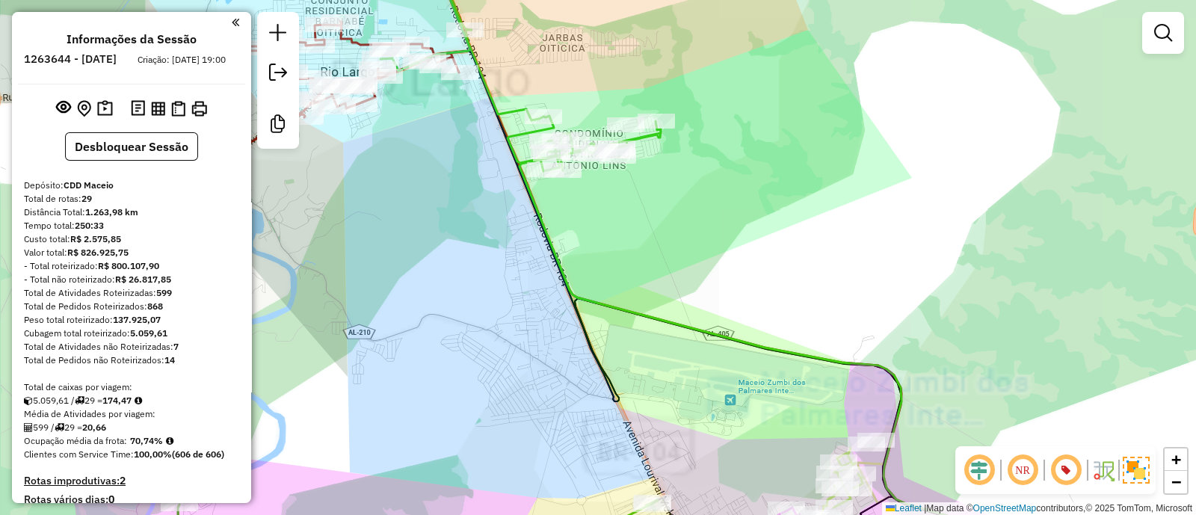
drag, startPoint x: 863, startPoint y: 129, endPoint x: 910, endPoint y: 83, distance: 66.1
click at [919, 80] on div "Janela de atendimento Grade de atendimento Capacidade Transportadoras Veículos …" at bounding box center [598, 257] width 1196 height 515
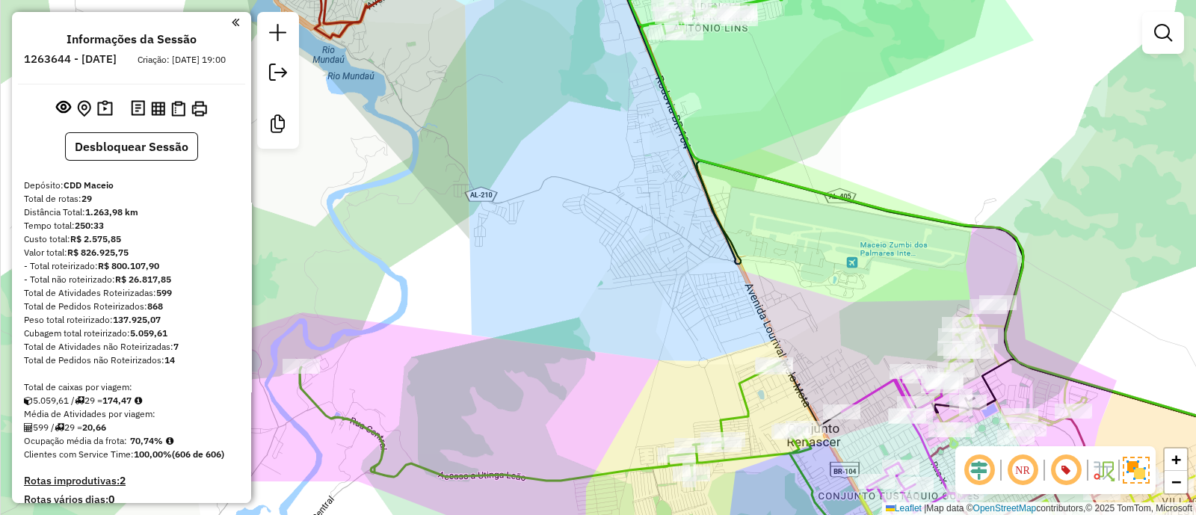
drag, startPoint x: 807, startPoint y: 121, endPoint x: 628, endPoint y: 83, distance: 182.7
click at [659, 87] on div "Janela de atendimento Grade de atendimento Capacidade Transportadoras Veículos …" at bounding box center [598, 257] width 1196 height 515
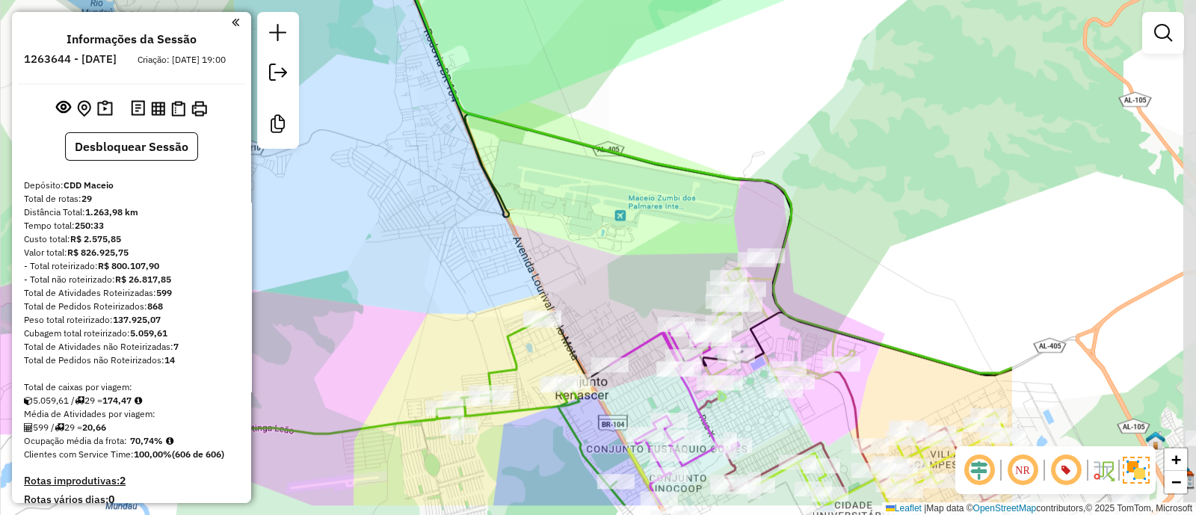
drag, startPoint x: 756, startPoint y: 182, endPoint x: 766, endPoint y: 111, distance: 71.0
click at [770, 123] on icon at bounding box center [711, 172] width 602 height 401
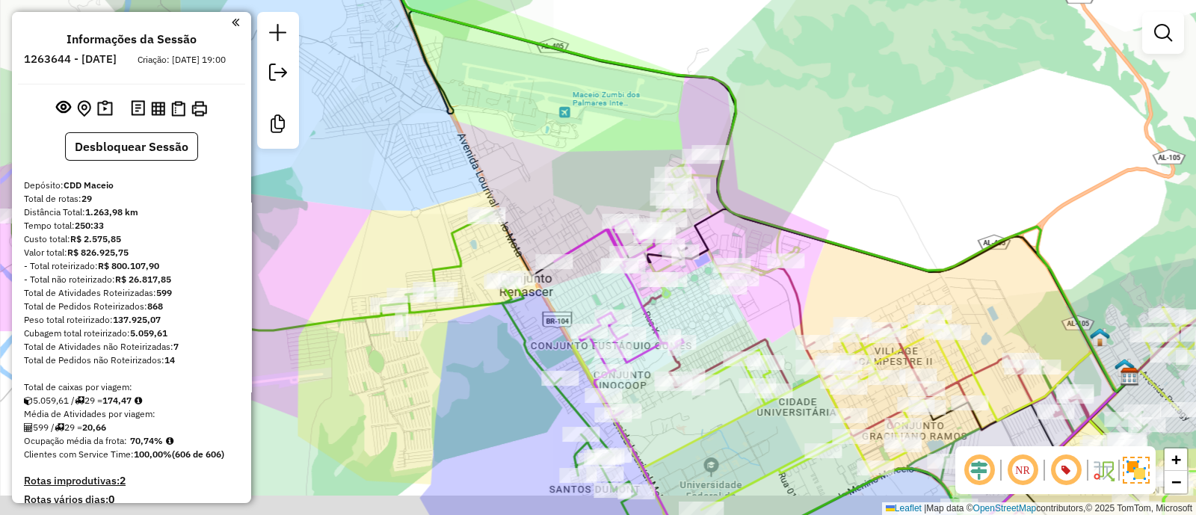
drag, startPoint x: 1044, startPoint y: 326, endPoint x: 904, endPoint y: 222, distance: 174.8
click at [904, 222] on div "Janela de atendimento Grade de atendimento Capacidade Transportadoras Veículos …" at bounding box center [598, 257] width 1196 height 515
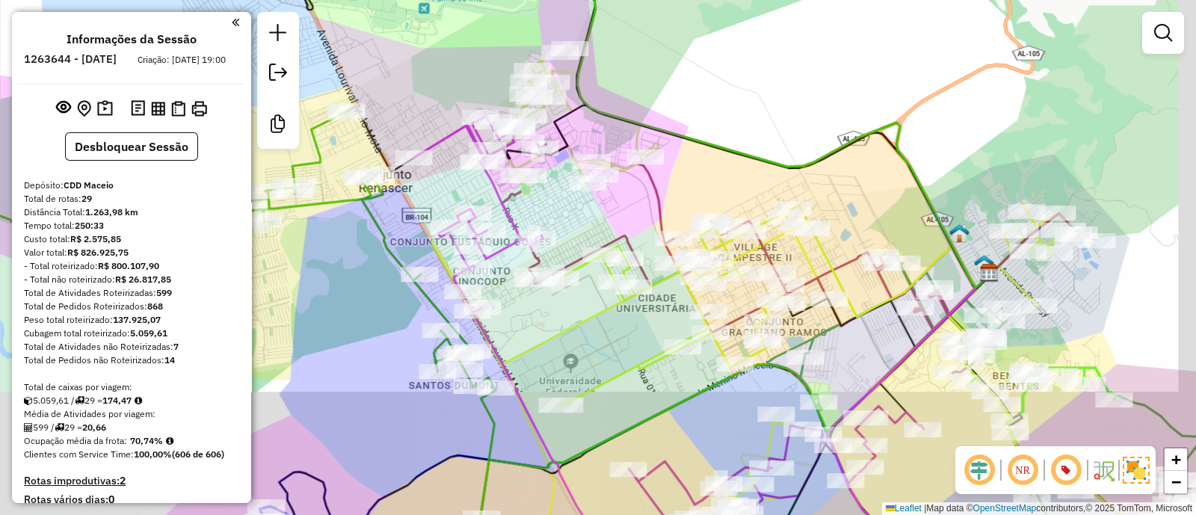
drag, startPoint x: 907, startPoint y: 223, endPoint x: 917, endPoint y: 138, distance: 85.0
click at [917, 138] on div "Janela de atendimento Grade de atendimento Capacidade Transportadoras Veículos …" at bounding box center [598, 257] width 1196 height 515
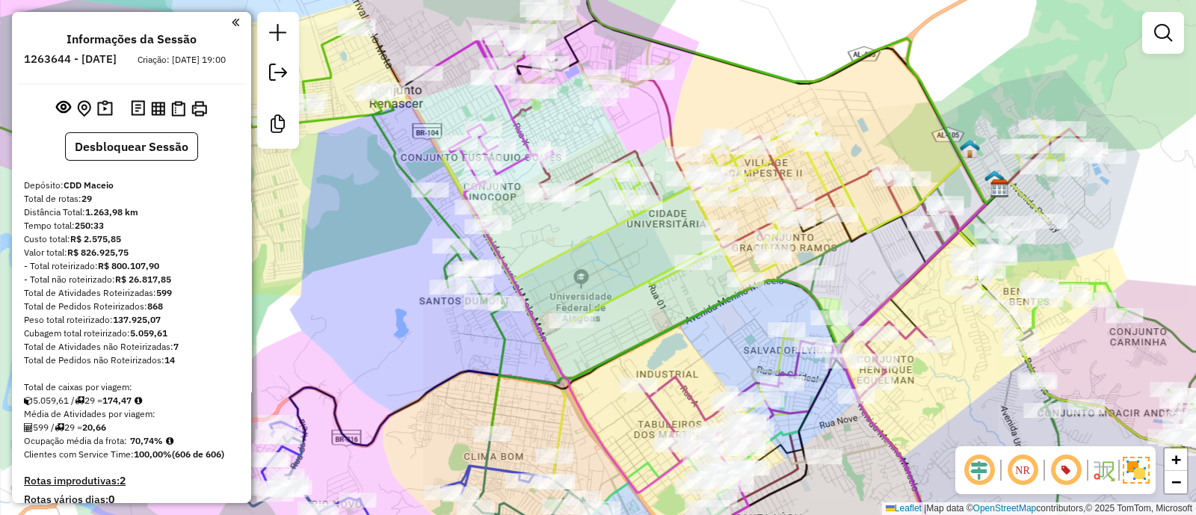
drag, startPoint x: 579, startPoint y: 176, endPoint x: 662, endPoint y: 267, distance: 122.2
click at [662, 266] on icon at bounding box center [850, 244] width 676 height 407
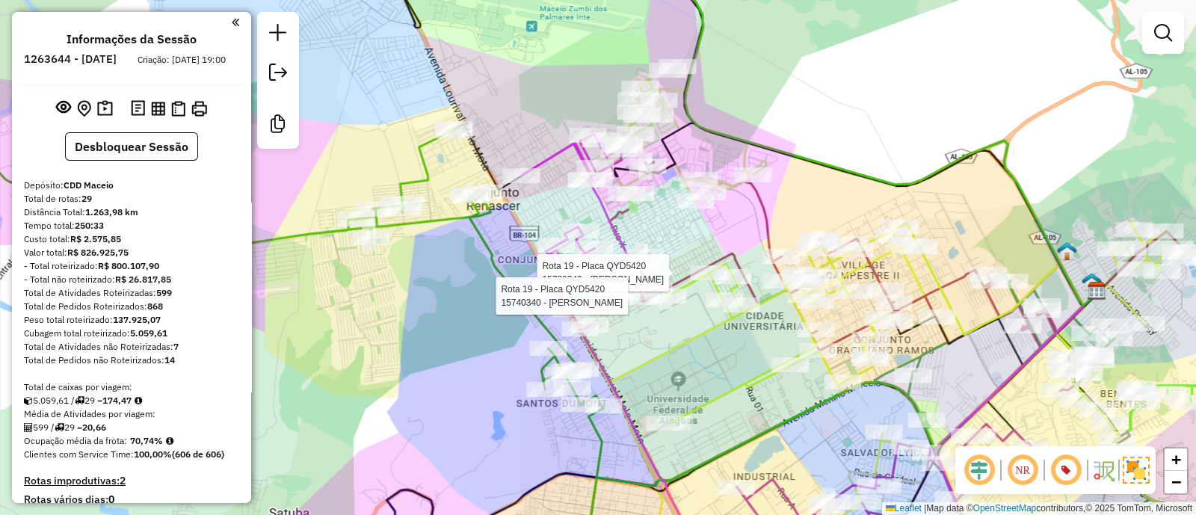
drag, startPoint x: 665, startPoint y: 246, endPoint x: 682, endPoint y: 296, distance: 52.9
click at [682, 296] on div "Rota 19 - Placa QYD5420 15739342 - JOSE RENATO DE MORAI Rota 19 - Placa QYD5420…" at bounding box center [598, 257] width 1196 height 515
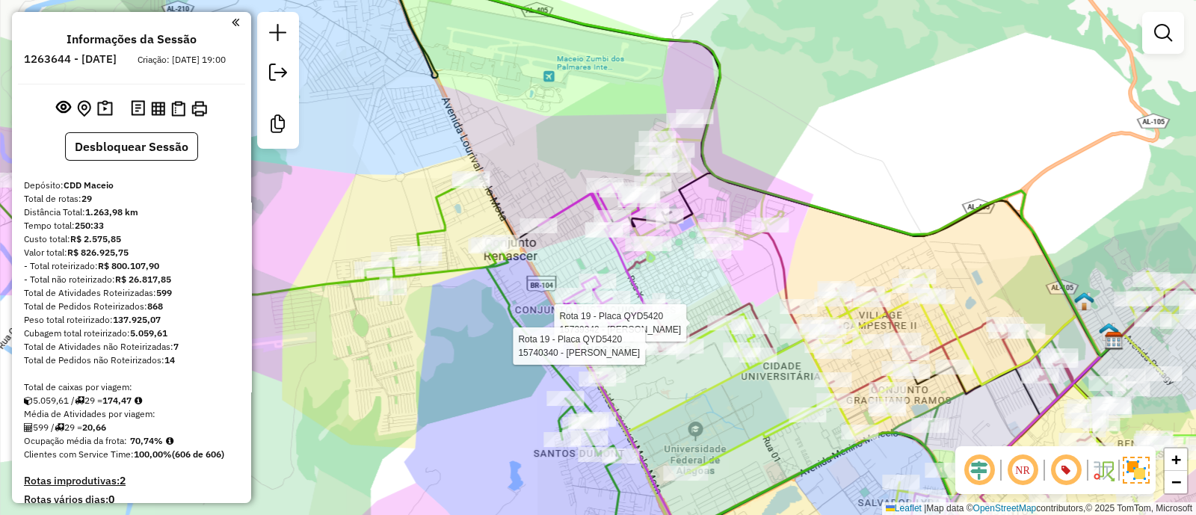
click at [807, 124] on div "Rota 19 - Placa QYD5420 15739342 - JOSE RENATO DE MORAI Rota 19 - Placa QYD5420…" at bounding box center [598, 257] width 1196 height 515
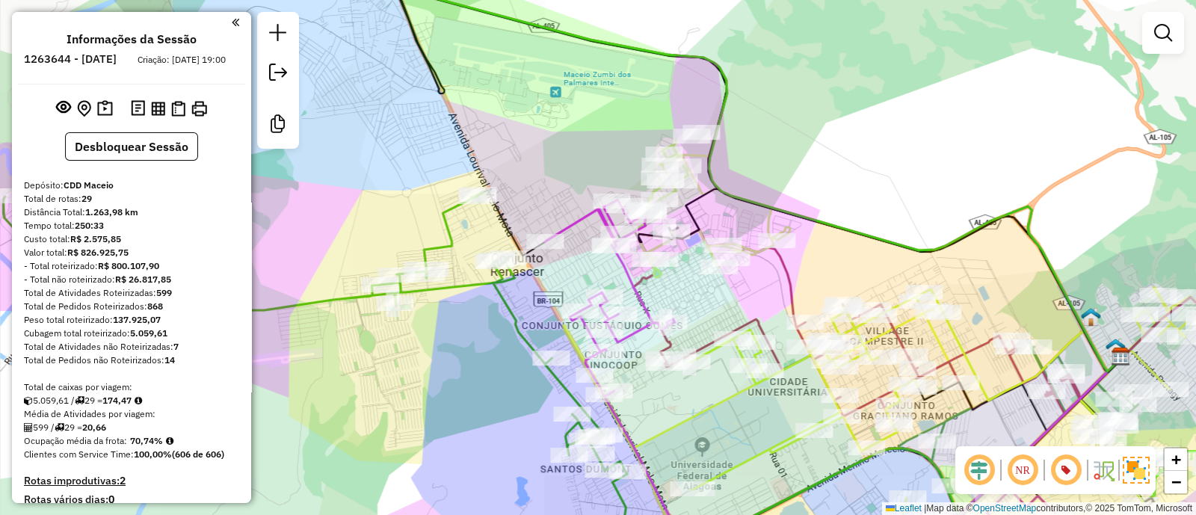
drag, startPoint x: 874, startPoint y: 203, endPoint x: 893, endPoint y: 250, distance: 50.3
click at [890, 241] on div "Janela de atendimento Grade de atendimento Capacidade Transportadoras Veículos …" at bounding box center [598, 257] width 1196 height 515
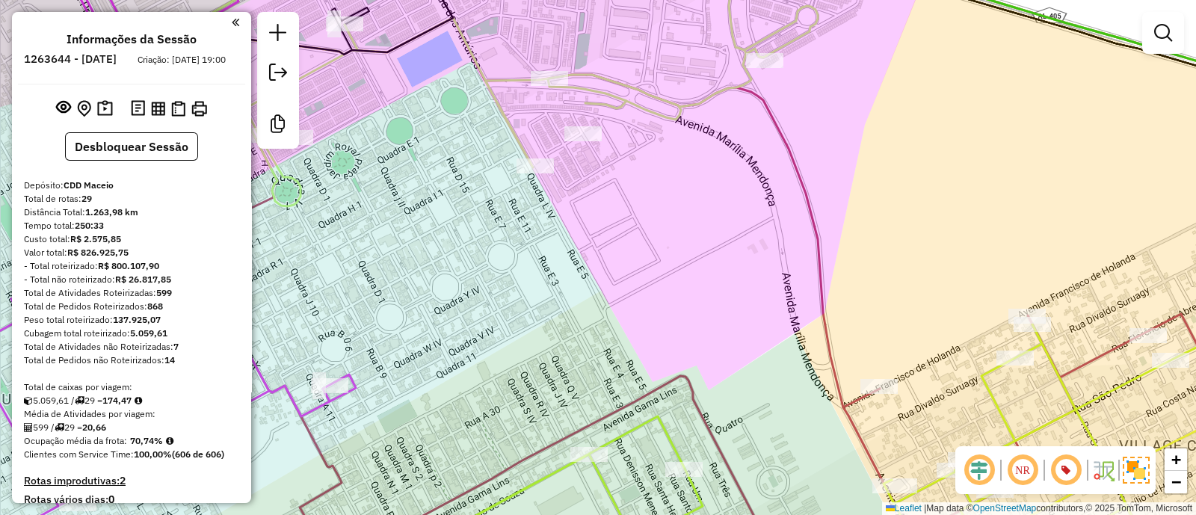
click at [769, 244] on div "Janela de atendimento Grade de atendimento Capacidade Transportadoras Veículos …" at bounding box center [598, 257] width 1196 height 515
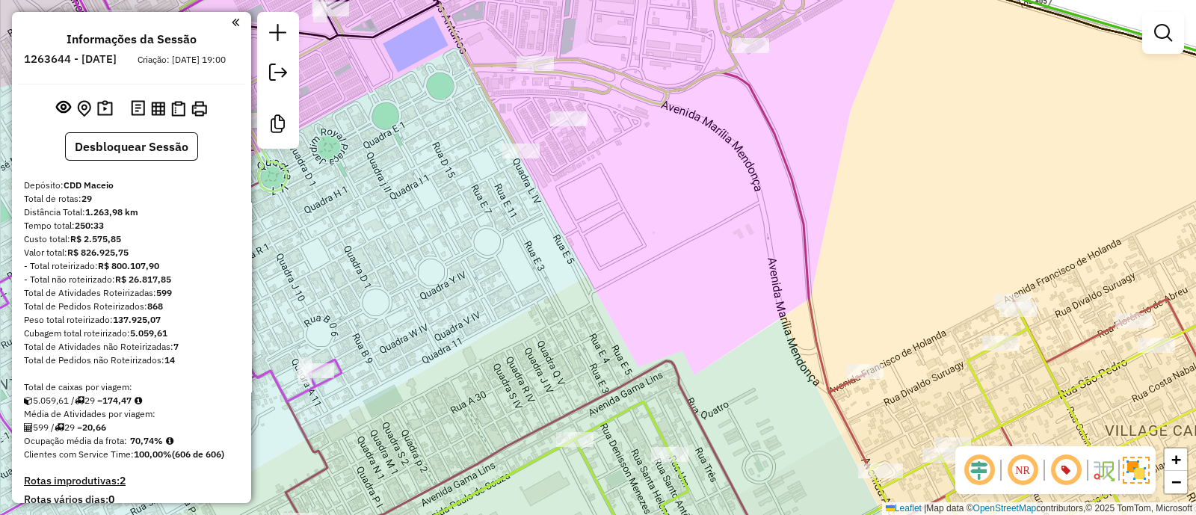
drag, startPoint x: 807, startPoint y: 298, endPoint x: 821, endPoint y: 241, distance: 59.3
click at [815, 271] on div "Janela de atendimento Grade de atendimento Capacidade Transportadoras Veículos …" at bounding box center [598, 257] width 1196 height 515
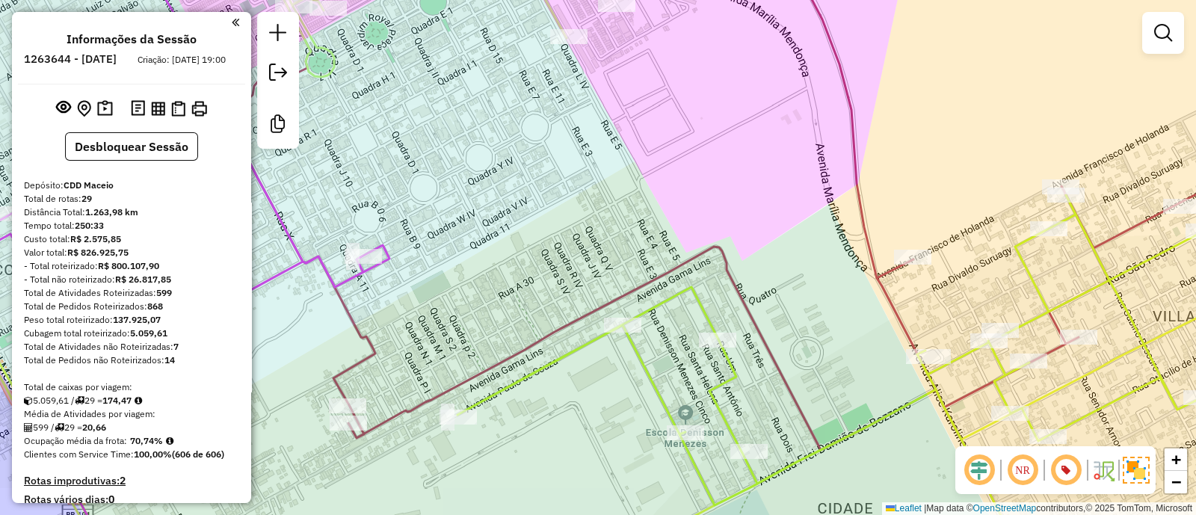
drag, startPoint x: 591, startPoint y: 279, endPoint x: 754, endPoint y: 192, distance: 185.2
click at [752, 194] on div "Janela de atendimento Grade de atendimento Capacidade Transportadoras Veículos …" at bounding box center [598, 257] width 1196 height 515
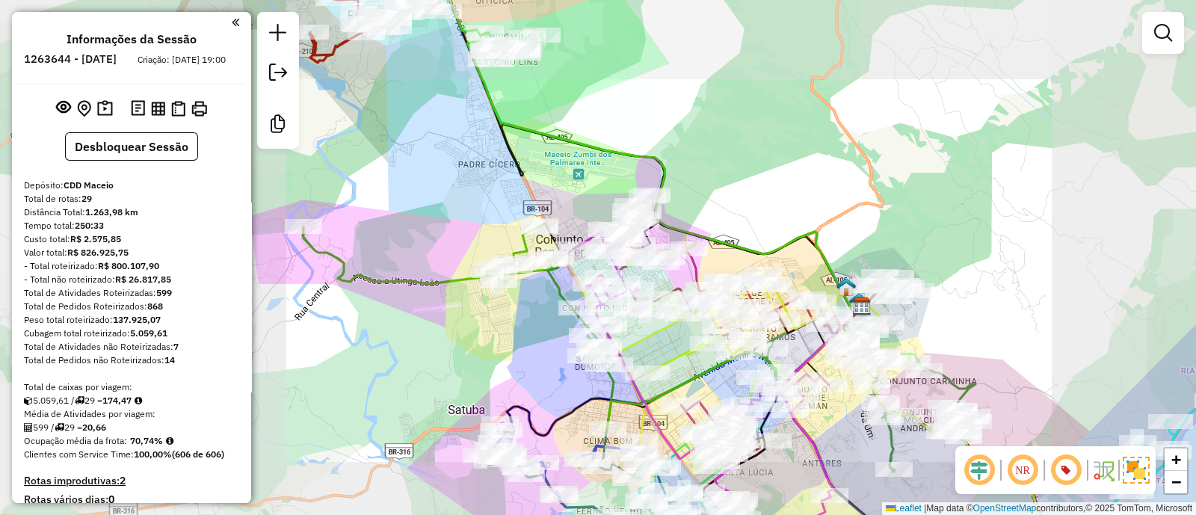
drag, startPoint x: 714, startPoint y: 202, endPoint x: 775, endPoint y: 303, distance: 118.1
click at [759, 268] on div "Rota 14 - Placa CYN7662 15740444 - BARES E CIA LTDA Janela de atendimento Grade…" at bounding box center [598, 257] width 1196 height 515
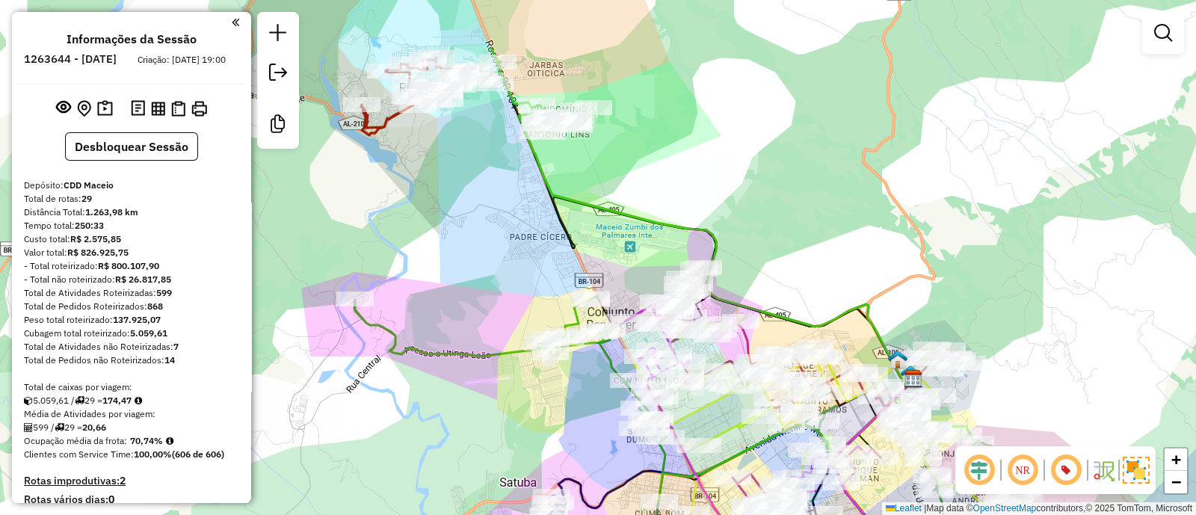
drag, startPoint x: 662, startPoint y: 246, endPoint x: 736, endPoint y: 387, distance: 159.8
click at [733, 373] on icon at bounding box center [718, 256] width 387 height 262
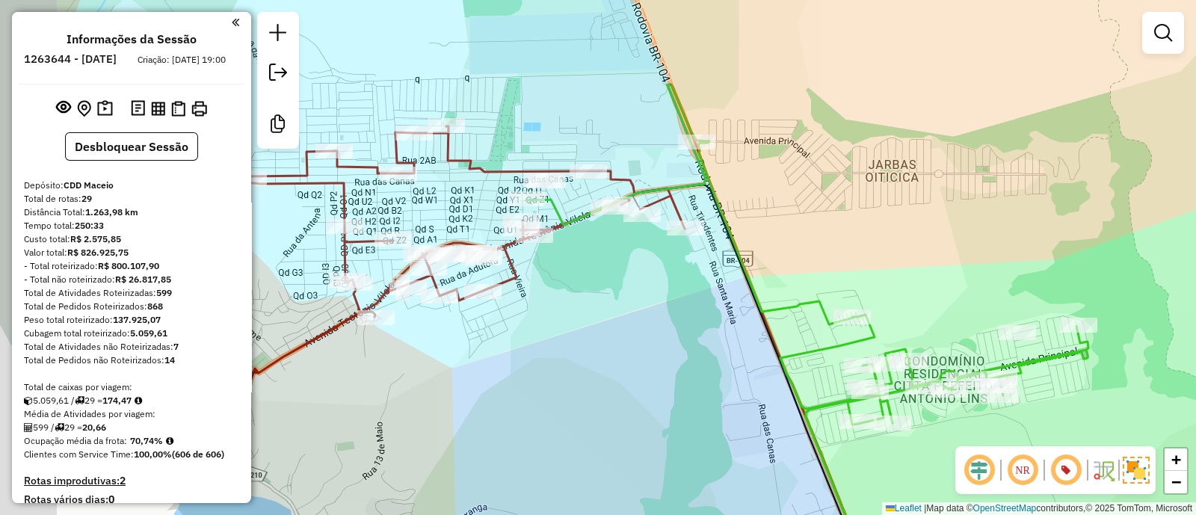
drag, startPoint x: 644, startPoint y: 229, endPoint x: 801, endPoint y: 355, distance: 201.0
click at [801, 355] on div "Rota 14 - Placa CYN7662 15745974 - LEL MERCEARIA Janela de atendimento Grade de…" at bounding box center [598, 257] width 1196 height 515
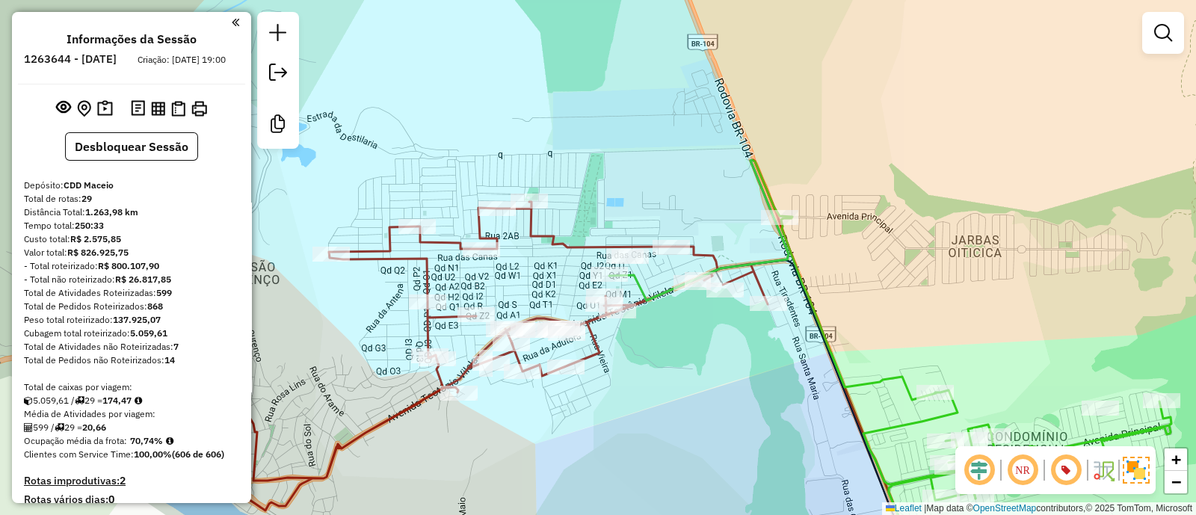
drag, startPoint x: 647, startPoint y: 312, endPoint x: 759, endPoint y: 416, distance: 152.4
click at [759, 416] on div "Rota 14 - Placa CYN7662 15745974 - LEL MERCEARIA Janela de atendimento Grade de…" at bounding box center [598, 257] width 1196 height 515
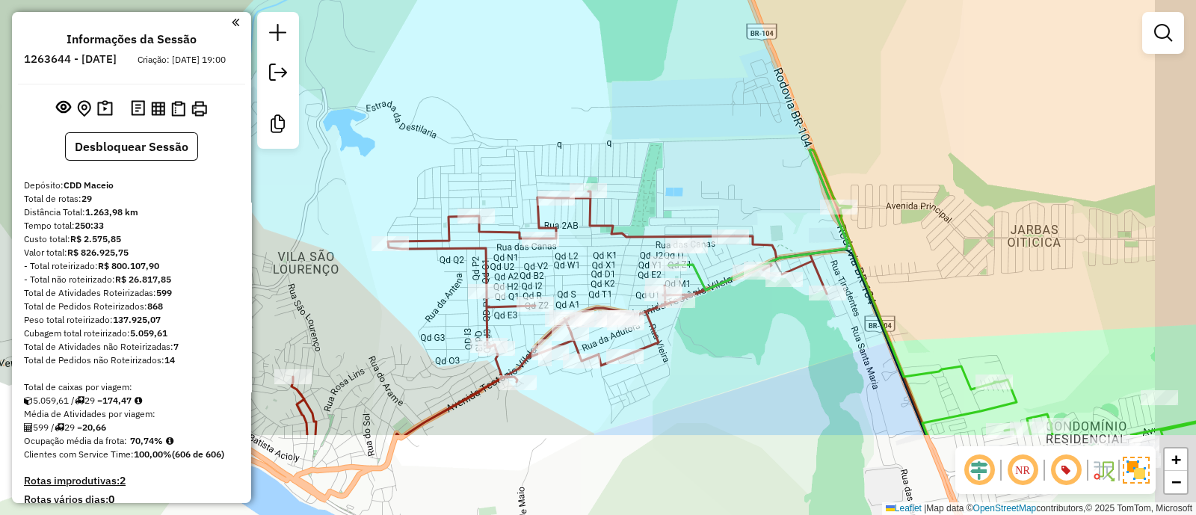
drag, startPoint x: 786, startPoint y: 481, endPoint x: 701, endPoint y: 308, distance: 192.9
click at [701, 308] on div "Rota 14 - Placa CYN7662 15745974 - LEL MERCEARIA Janela de atendimento Grade de…" at bounding box center [598, 257] width 1196 height 515
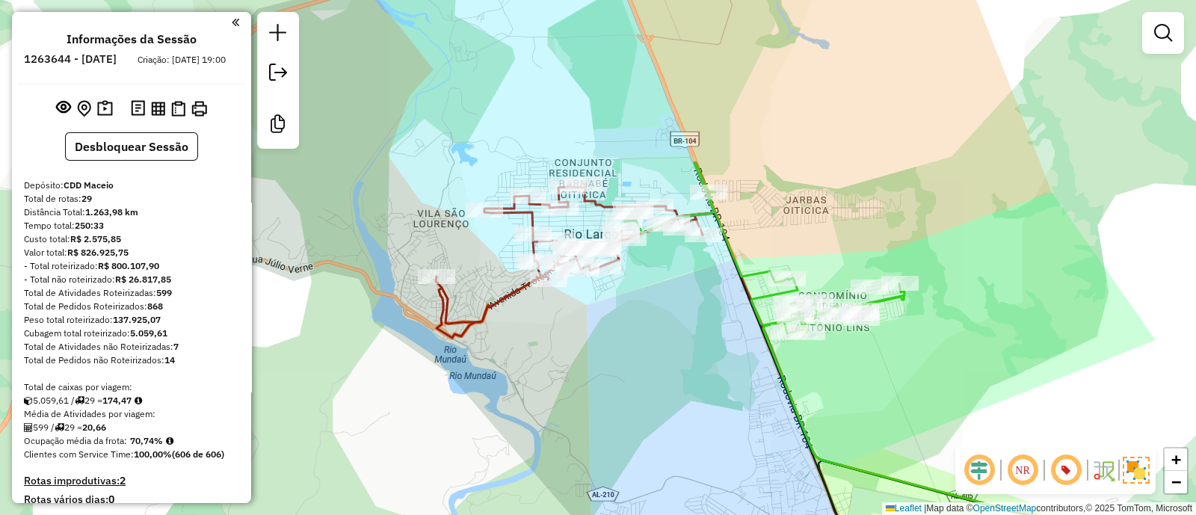
drag, startPoint x: 890, startPoint y: 101, endPoint x: 781, endPoint y: 210, distance: 154.3
click at [781, 210] on div "Rota 14 - Placa CYN7662 15745974 - LEL MERCEARIA Janela de atendimento Grade de…" at bounding box center [598, 257] width 1196 height 515
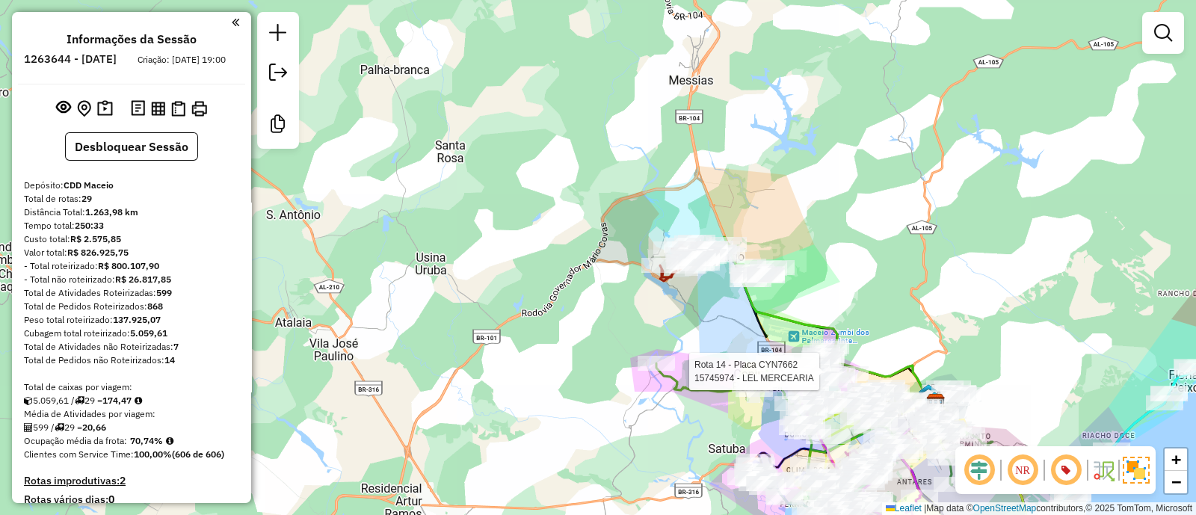
click at [714, 143] on div "Rota 14 - Placa CYN7662 15745974 - LEL MERCEARIA Janela de atendimento Grade de…" at bounding box center [598, 257] width 1196 height 515
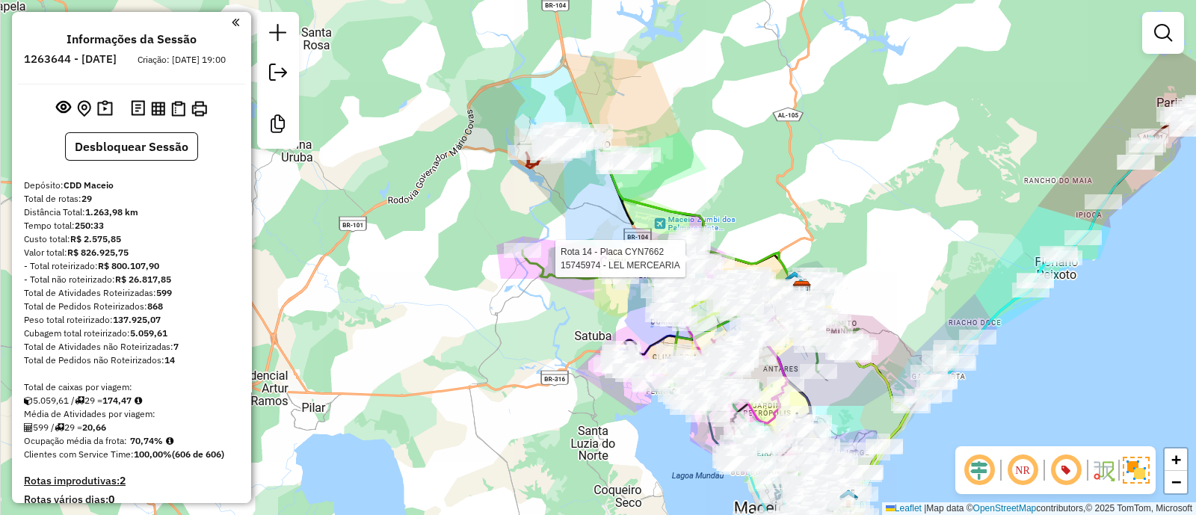
drag, startPoint x: 759, startPoint y: 164, endPoint x: 699, endPoint y: 157, distance: 60.2
click at [697, 155] on div "Rota 14 - Placa CYN7662 15745974 - LEL MERCEARIA Janela de atendimento Grade de…" at bounding box center [598, 257] width 1196 height 515
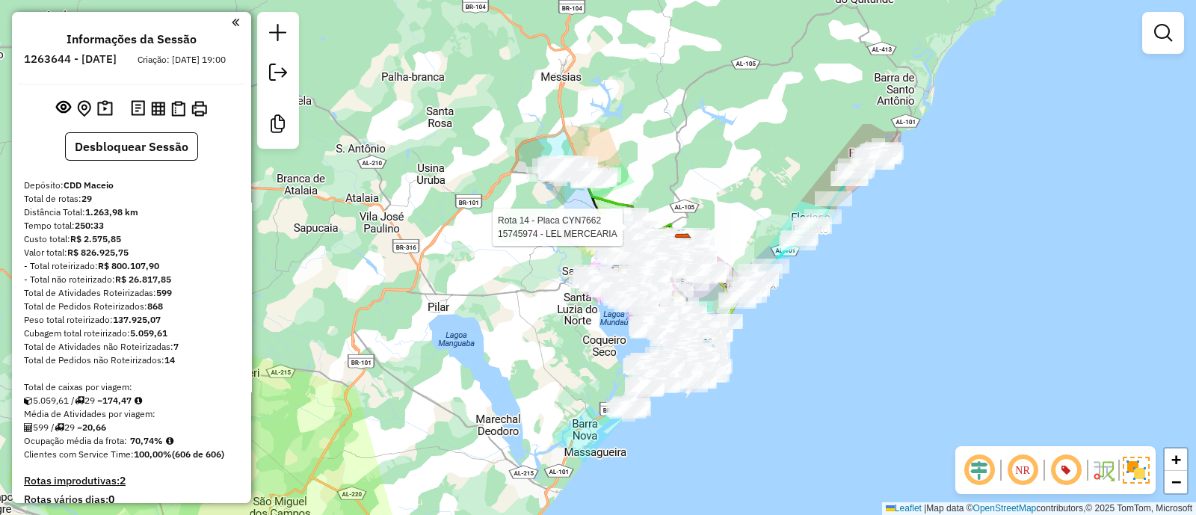
drag, startPoint x: 816, startPoint y: 192, endPoint x: 798, endPoint y: 184, distance: 20.4
click at [798, 184] on div "Rota 14 - Placa CYN7662 15745974 - LEL MERCEARIA Janela de atendimento Grade de…" at bounding box center [598, 257] width 1196 height 515
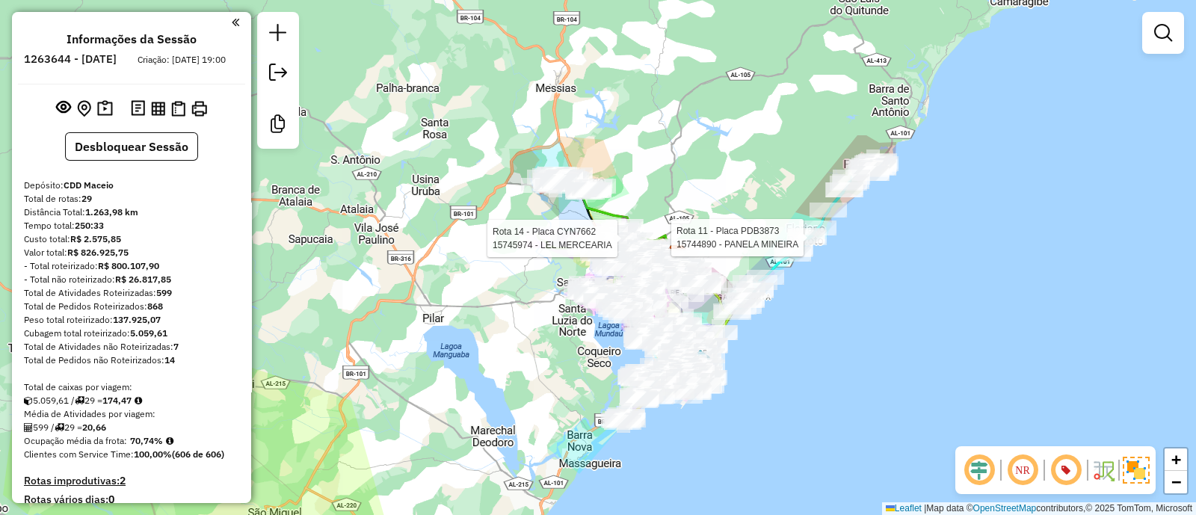
click at [788, 188] on div "Rota 14 - Placa CYN7662 15745974 - LEL MERCEARIA Rota 11 - Placa PDB3873 157448…" at bounding box center [598, 257] width 1196 height 515
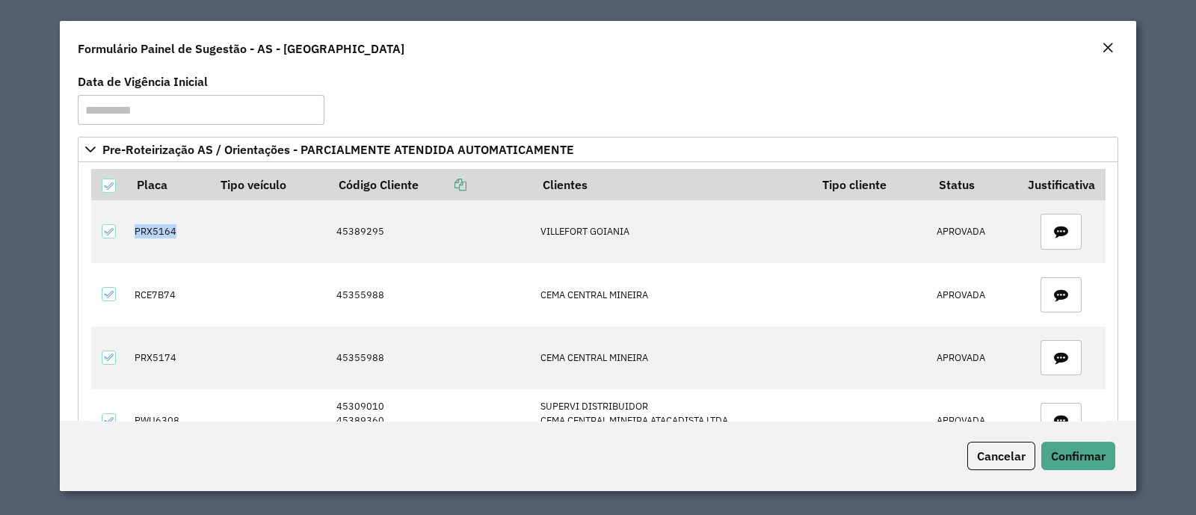
scroll to position [93, 0]
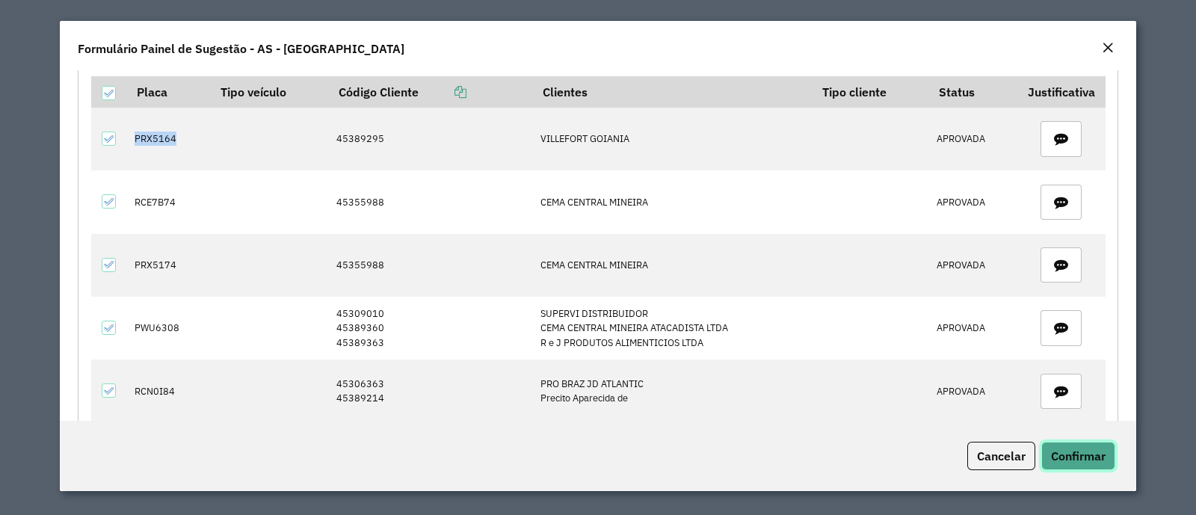
drag, startPoint x: 0, startPoint y: 0, endPoint x: 1069, endPoint y: 466, distance: 1165.9
click at [1069, 466] on button "Confirmar" at bounding box center [1078, 456] width 74 height 28
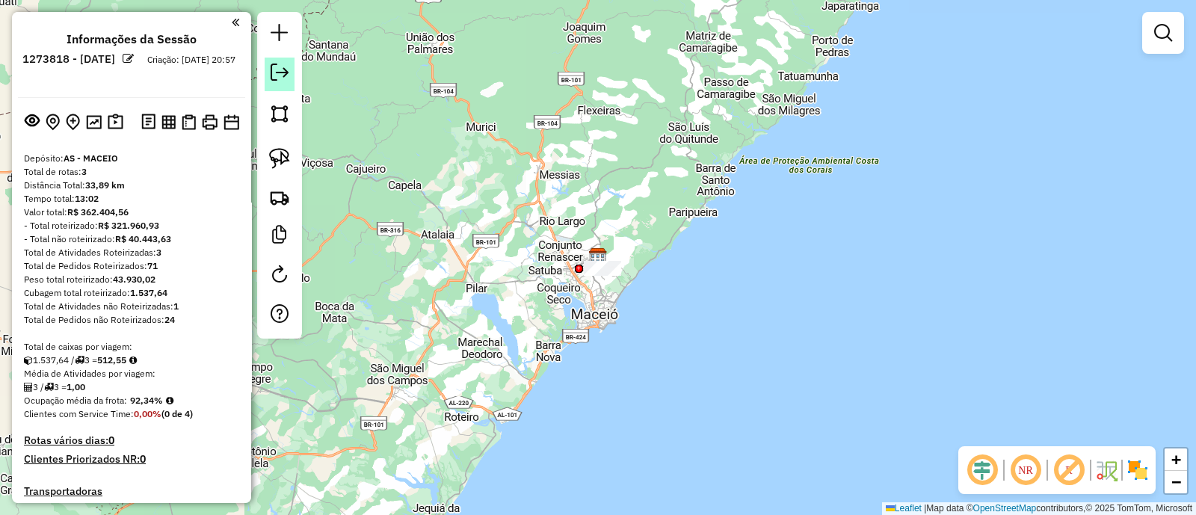
click at [267, 63] on link at bounding box center [280, 75] width 30 height 34
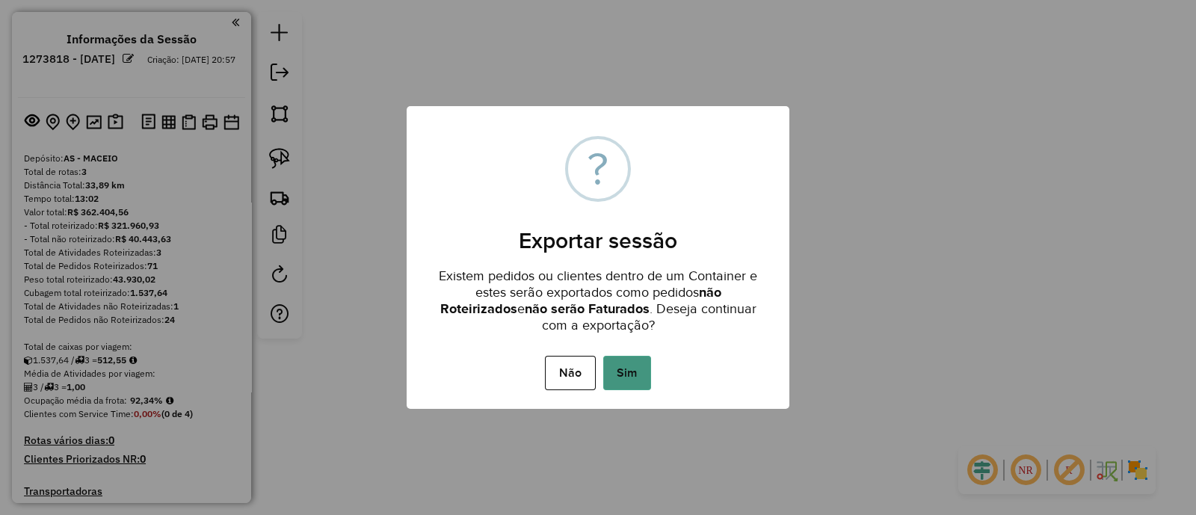
click at [629, 369] on button "Sim" at bounding box center [627, 373] width 48 height 34
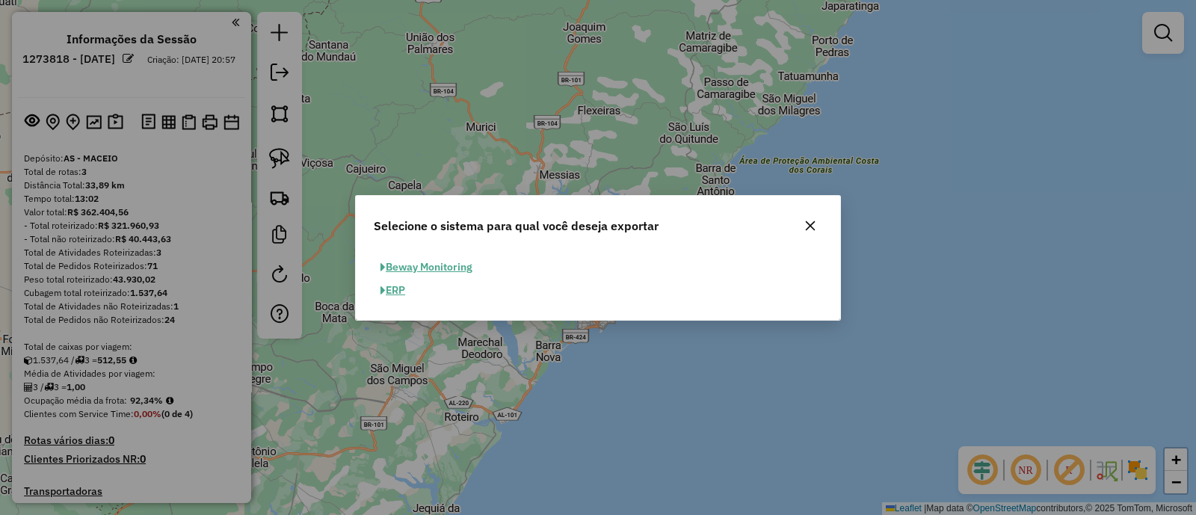
click at [392, 282] on button "ERP" at bounding box center [393, 290] width 38 height 23
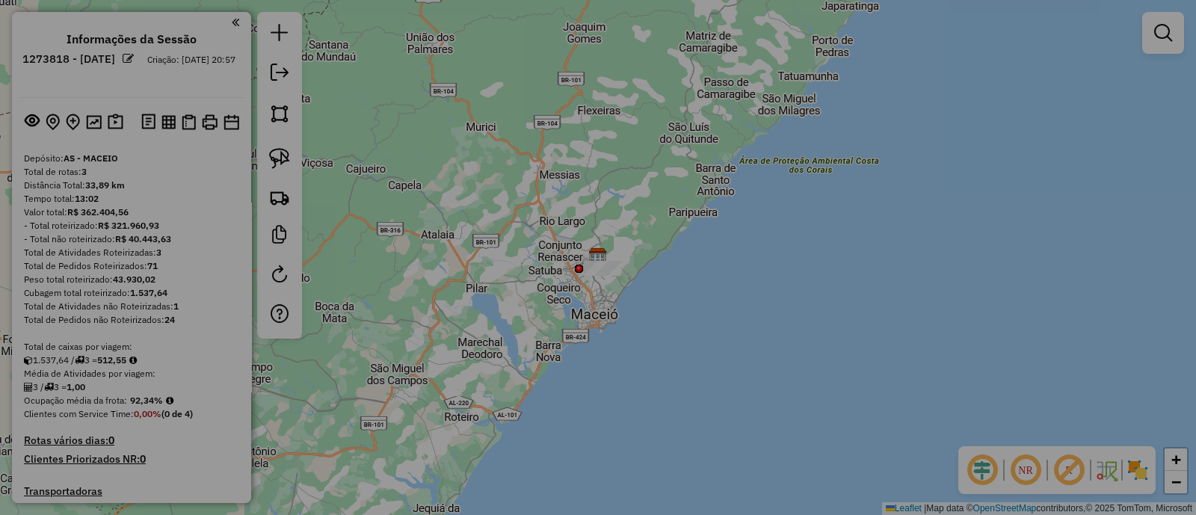
select select "**"
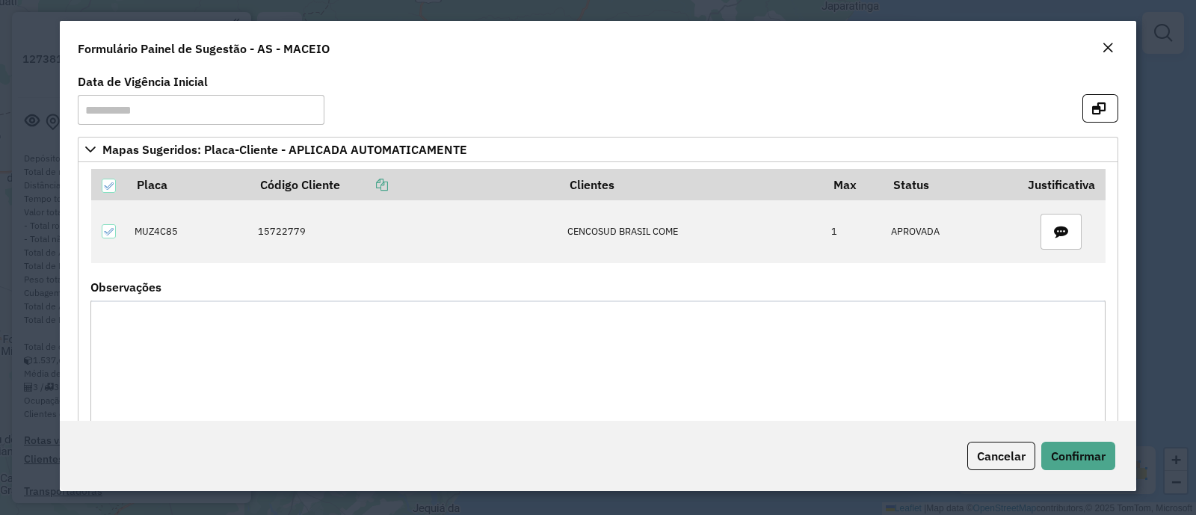
click at [1103, 44] on em "Close" at bounding box center [1108, 48] width 12 height 12
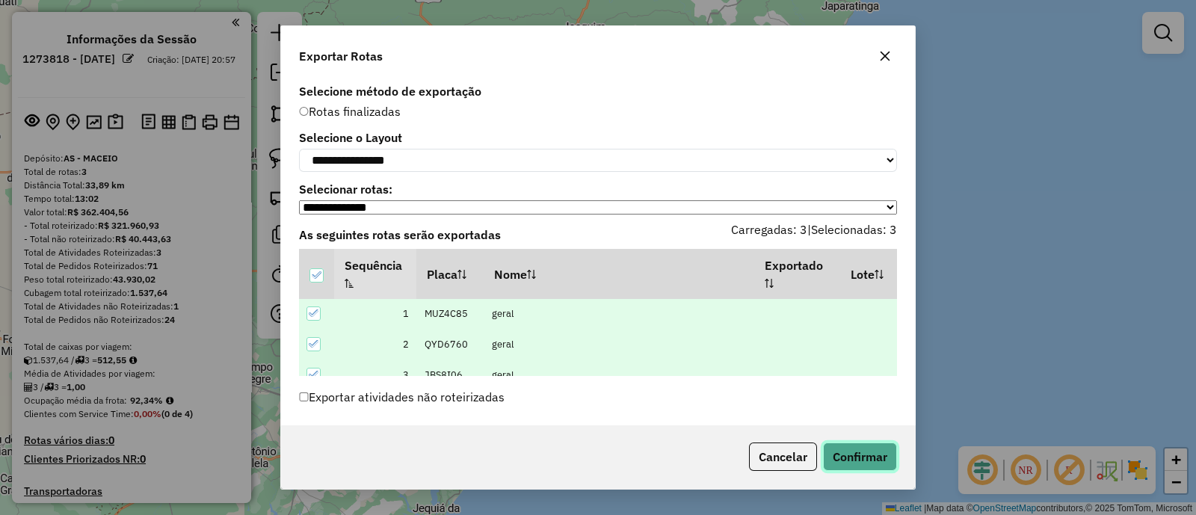
click at [848, 459] on button "Confirmar" at bounding box center [860, 457] width 74 height 28
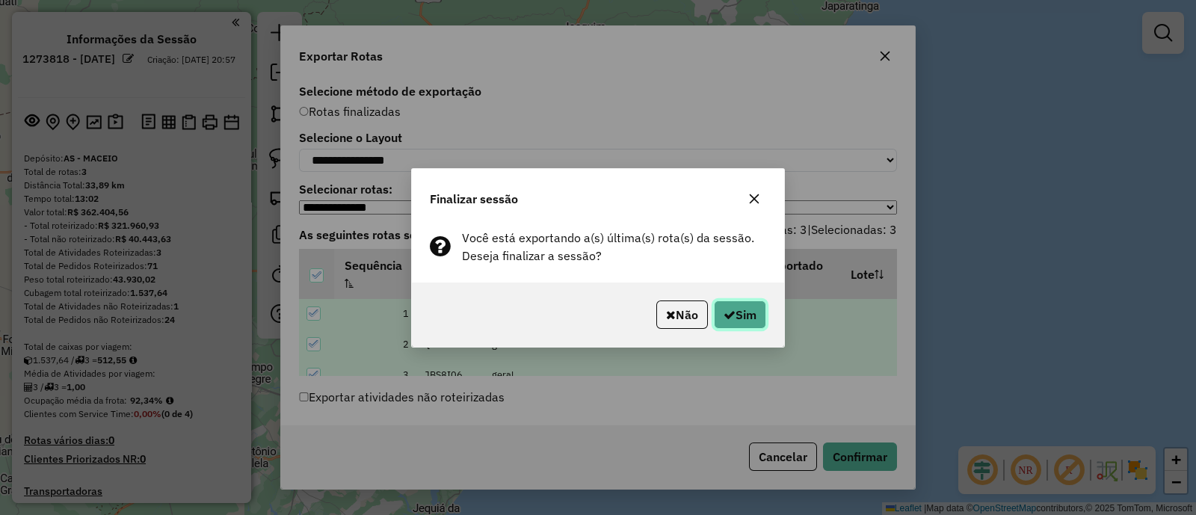
click at [745, 306] on button "Sim" at bounding box center [740, 314] width 52 height 28
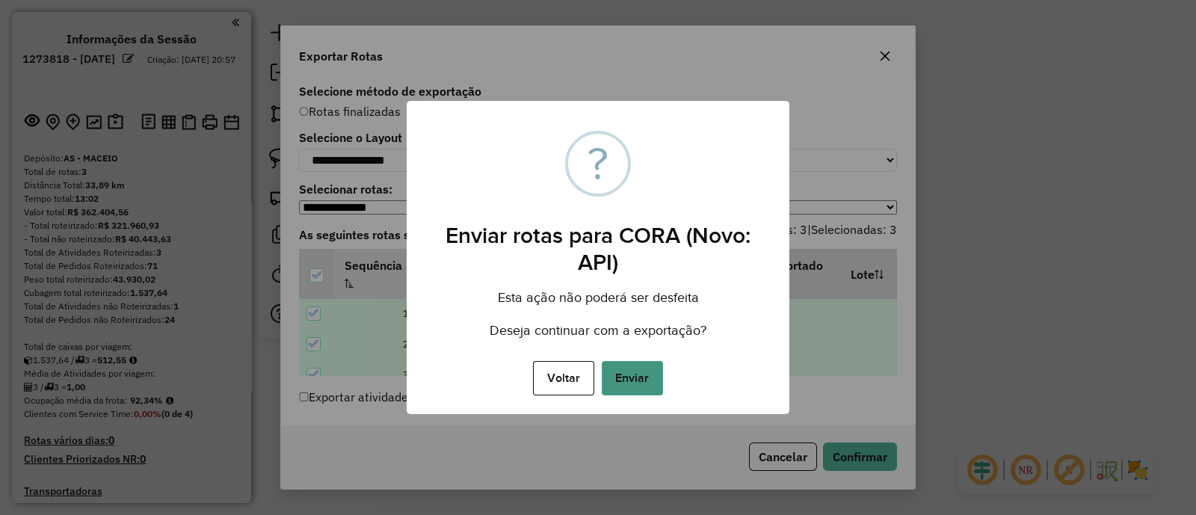
click at [639, 386] on button "Enviar" at bounding box center [632, 378] width 61 height 34
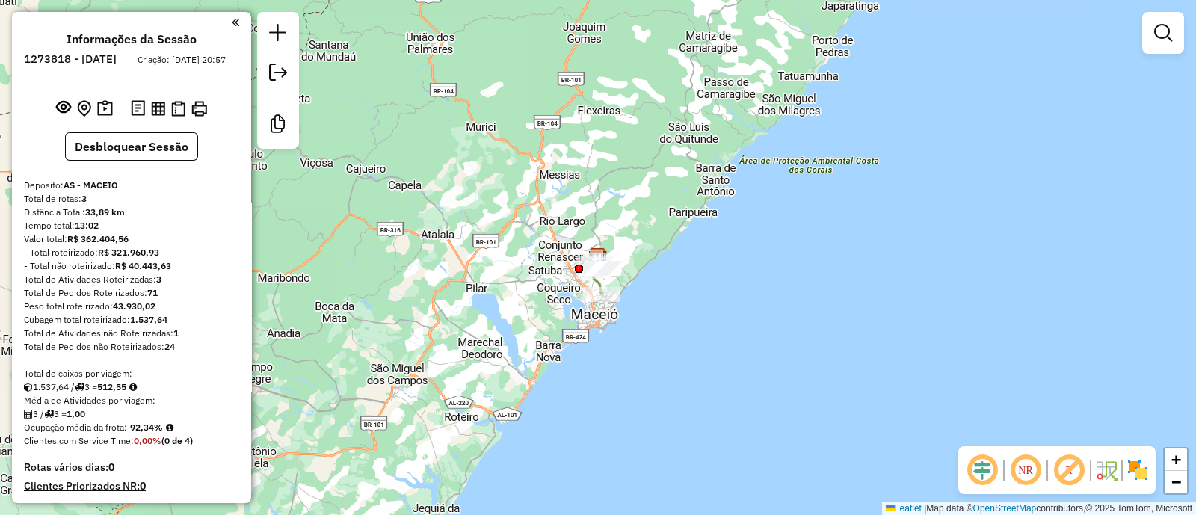
click at [116, 392] on strong "512,55" at bounding box center [111, 386] width 29 height 11
copy strong "512,55"
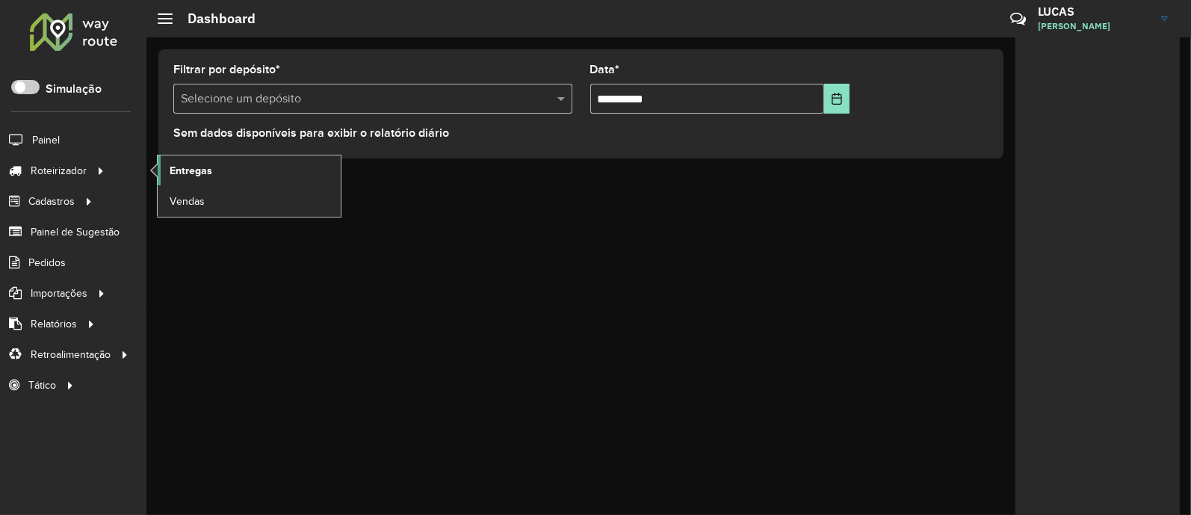
click at [183, 173] on span "Entregas" at bounding box center [191, 171] width 43 height 16
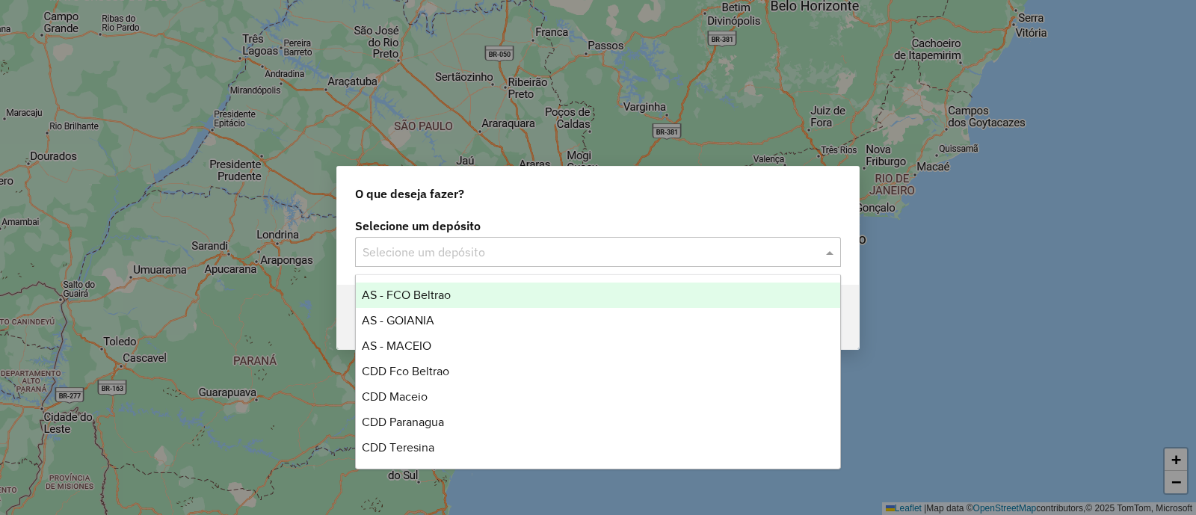
click at [432, 262] on div "Selecione um depósito" at bounding box center [598, 252] width 486 height 30
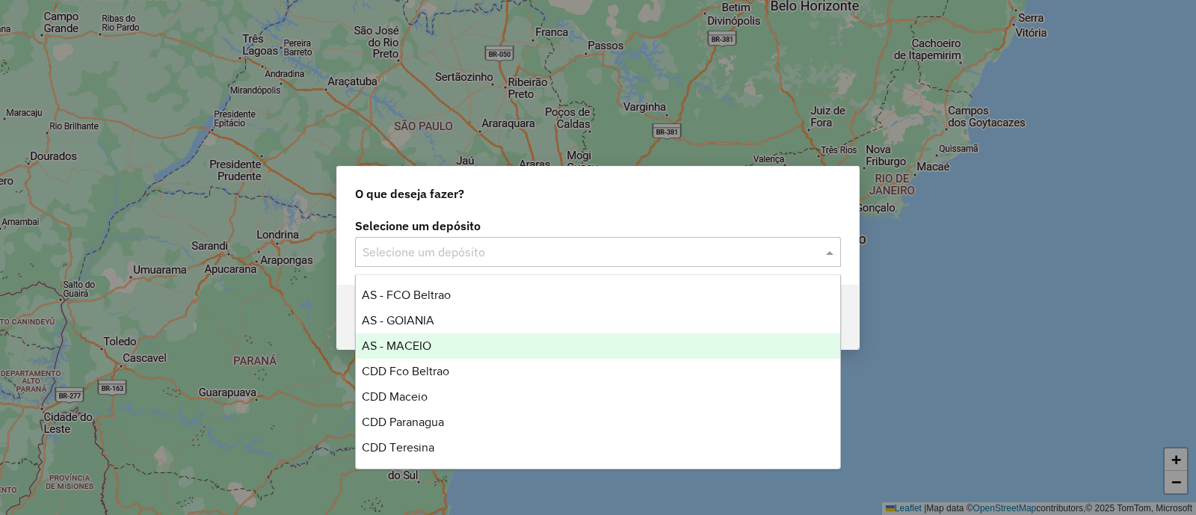
click at [431, 342] on div "AS - MACEIO" at bounding box center [598, 345] width 484 height 25
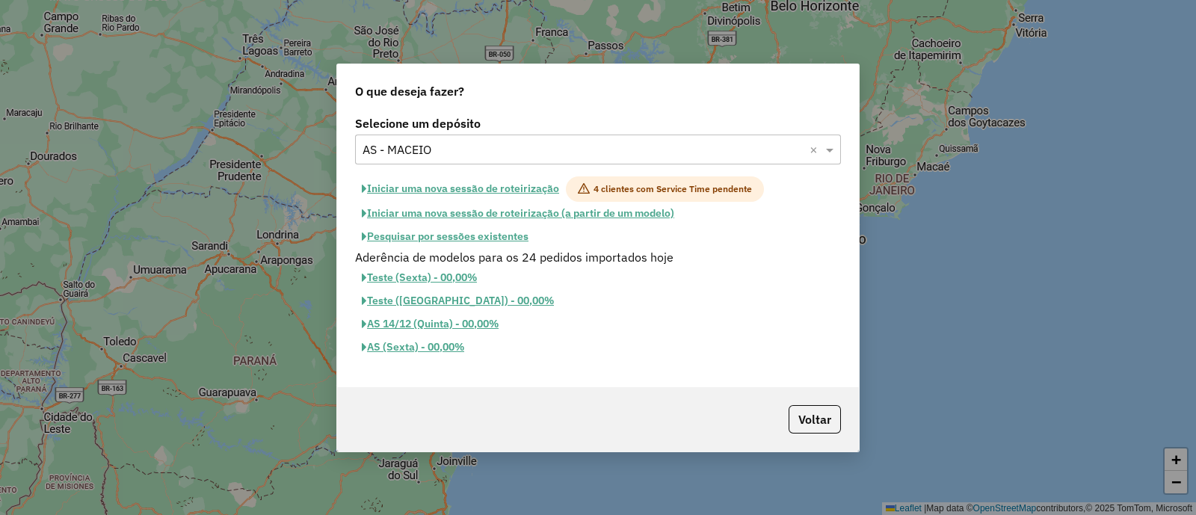
click at [479, 185] on button "Iniciar uma nova sessão de roteirização" at bounding box center [460, 188] width 211 height 25
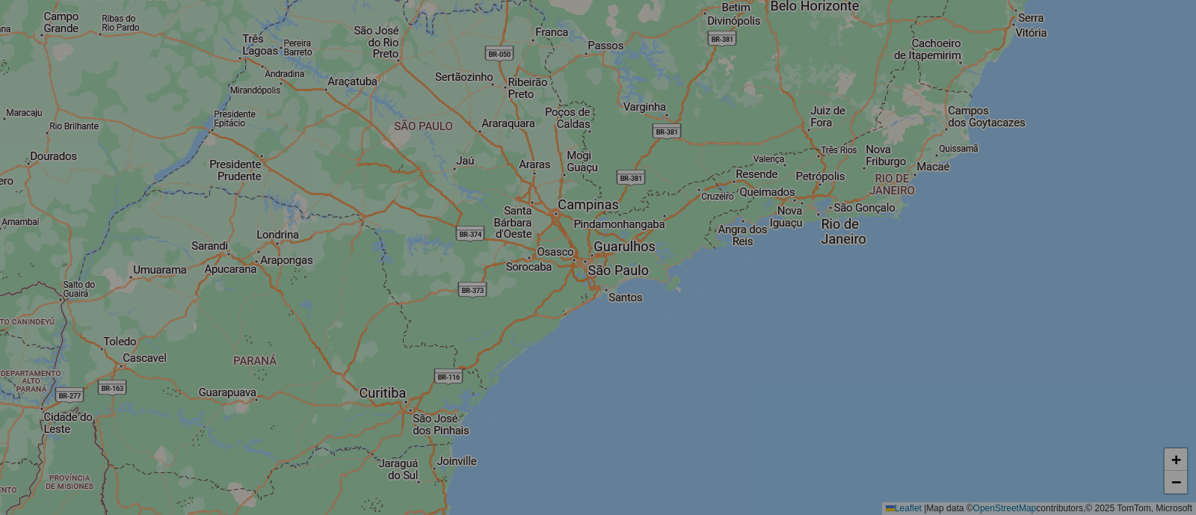
select select "*"
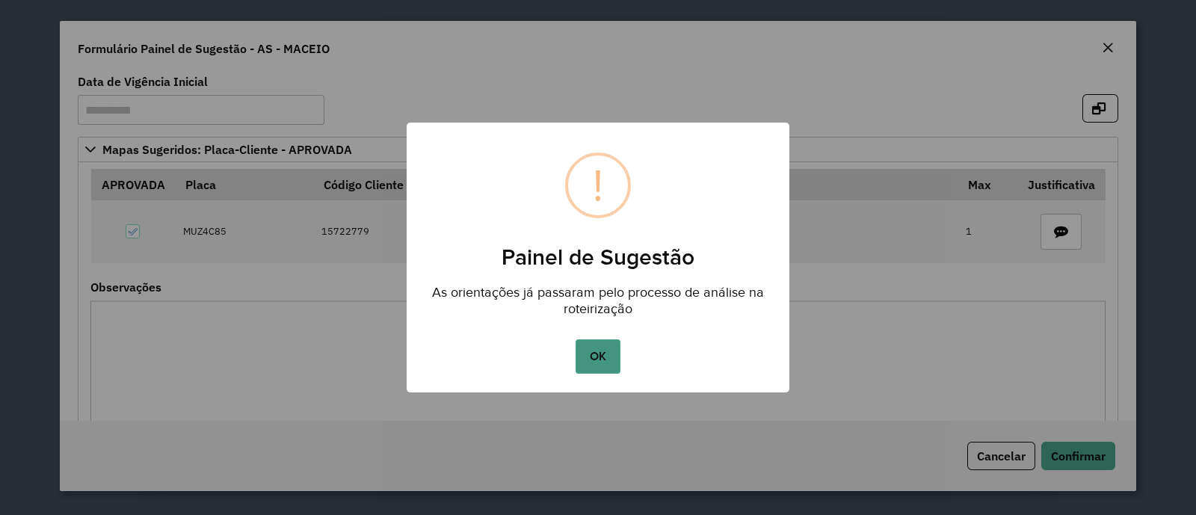
click at [605, 359] on button "OK" at bounding box center [598, 356] width 44 height 34
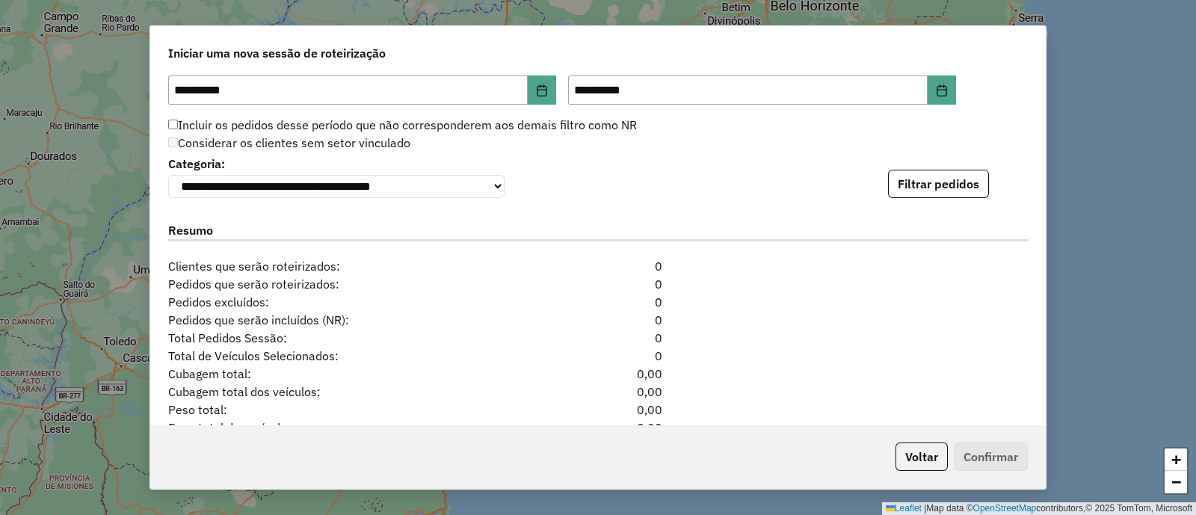
scroll to position [1570, 0]
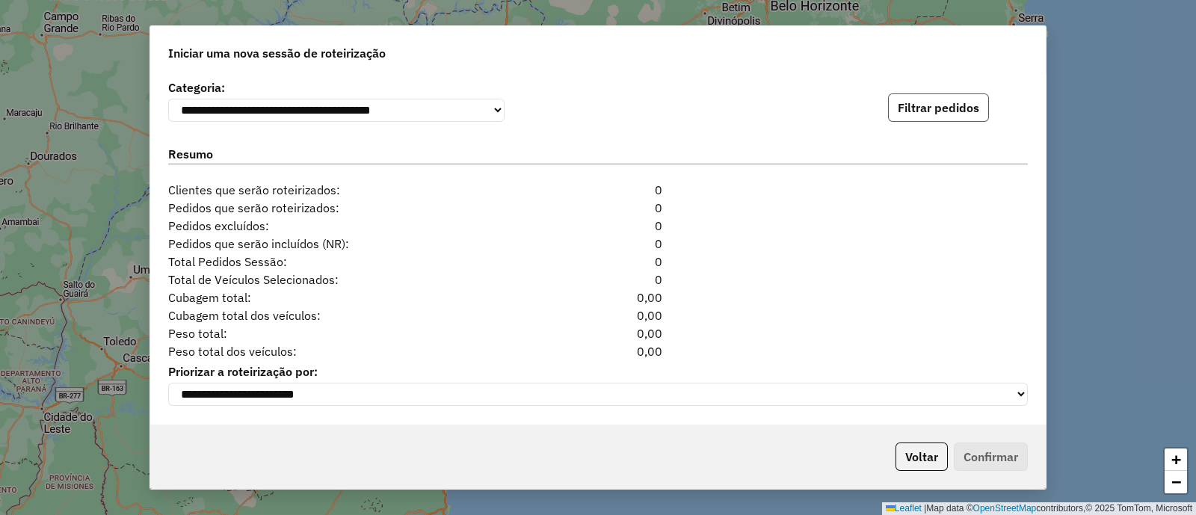
click at [916, 104] on button "Filtrar pedidos" at bounding box center [938, 107] width 101 height 28
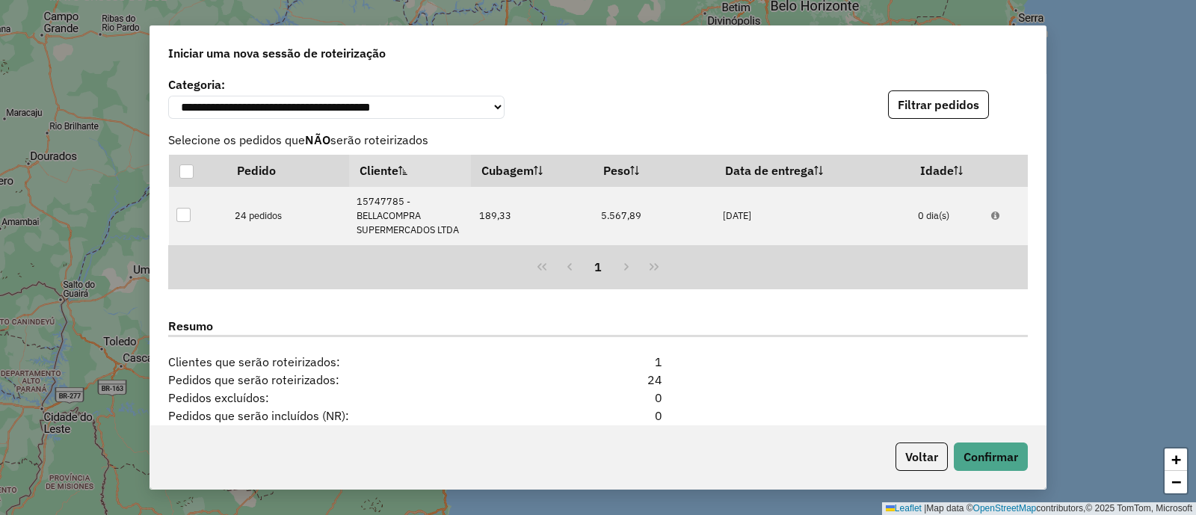
scroll to position [1763, 0]
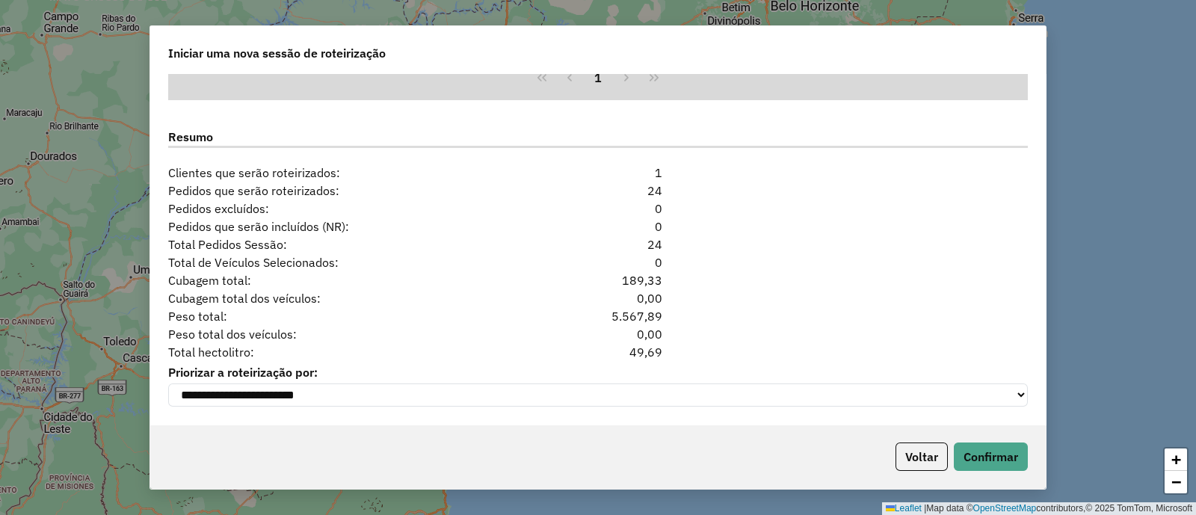
click at [643, 349] on div "49,69" at bounding box center [598, 352] width 147 height 18
copy div "49,69"
click at [902, 443] on button "Voltar" at bounding box center [921, 457] width 52 height 28
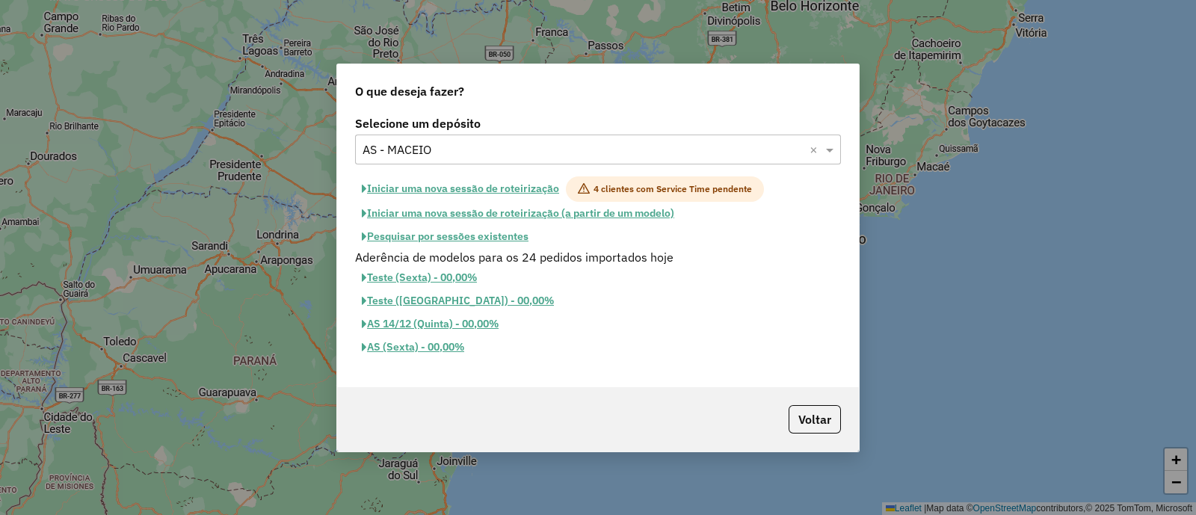
scroll to position [1734, 0]
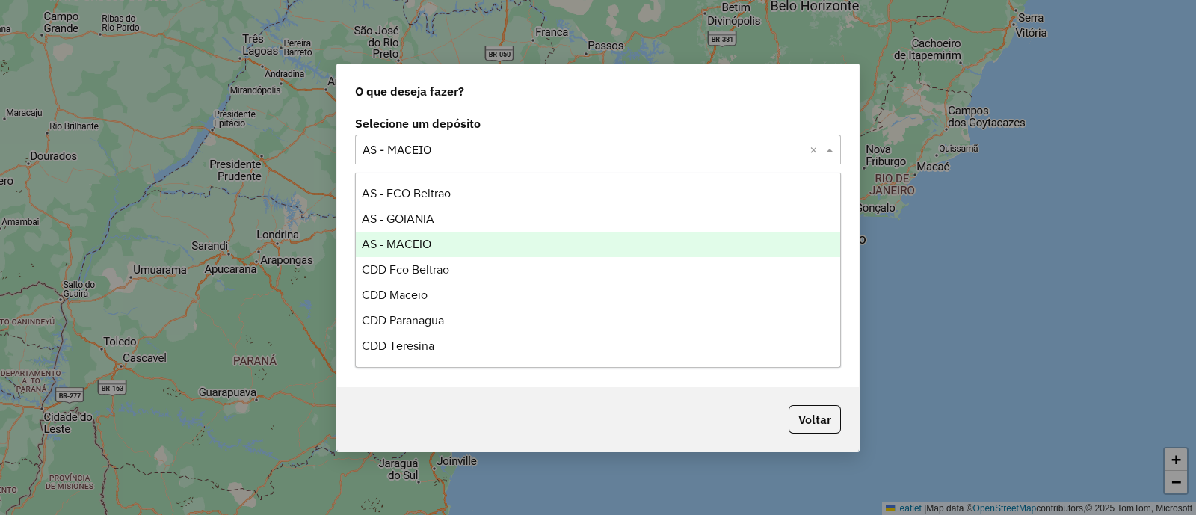
click at [428, 136] on div "Selecione um depósito × AS - MACEIO ×" at bounding box center [598, 150] width 486 height 30
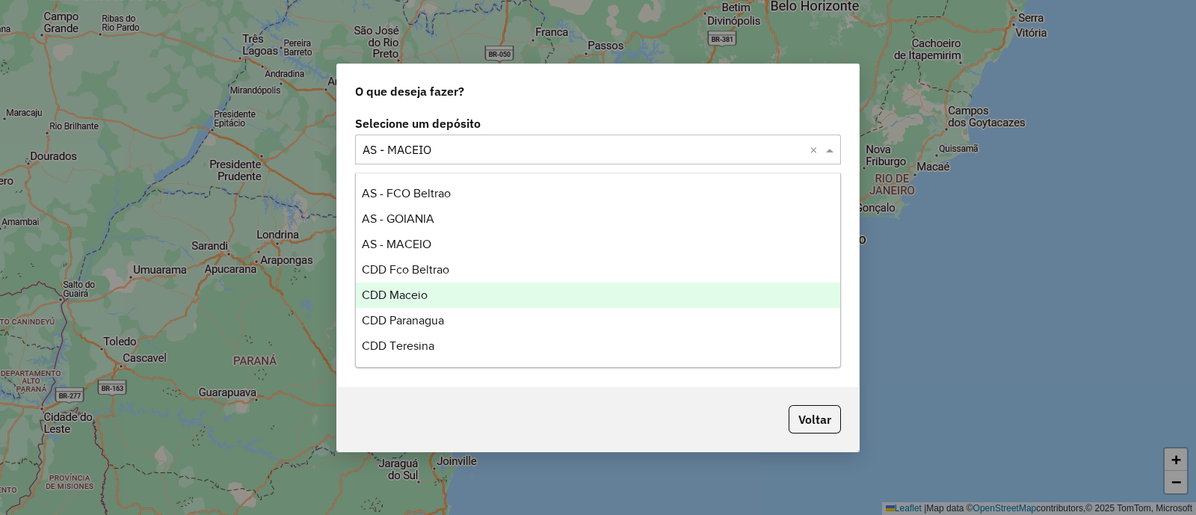
click at [398, 289] on span "CDD Maceio" at bounding box center [395, 295] width 66 height 13
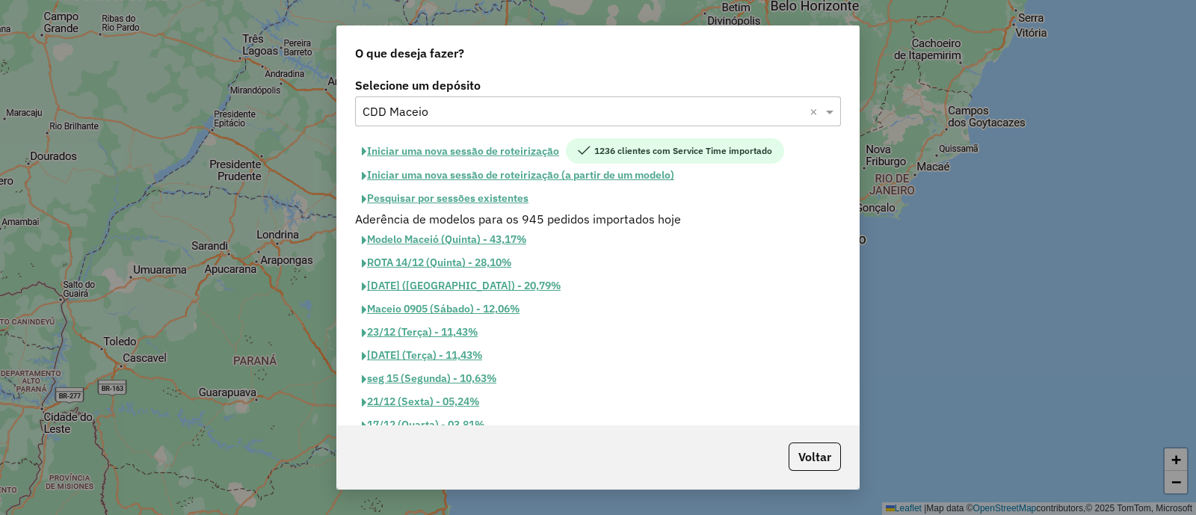
click at [490, 152] on button "Iniciar uma nova sessão de roteirização" at bounding box center [460, 150] width 211 height 25
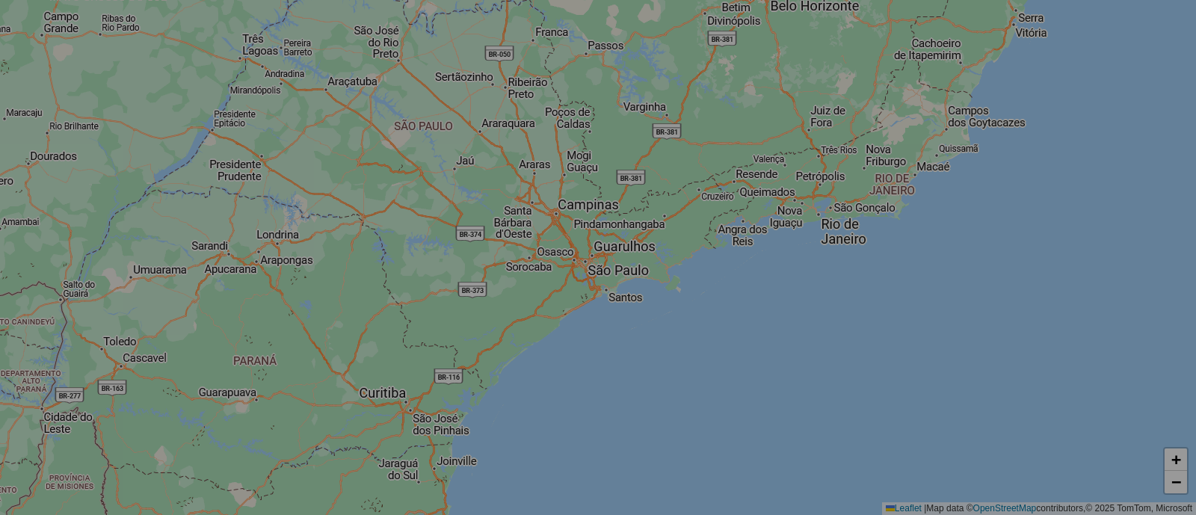
select select "*"
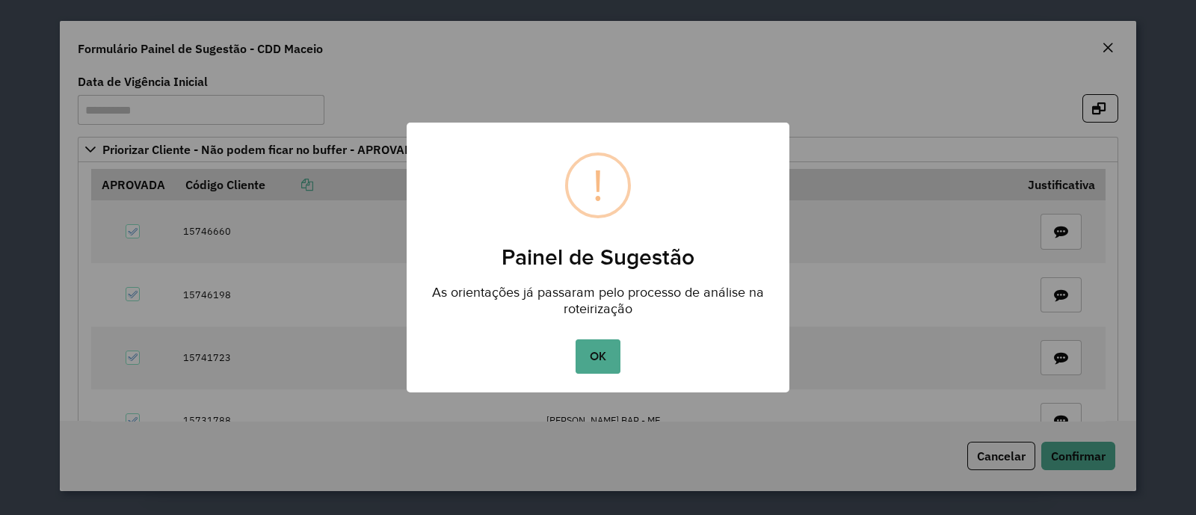
click at [592, 358] on button "OK" at bounding box center [598, 356] width 44 height 34
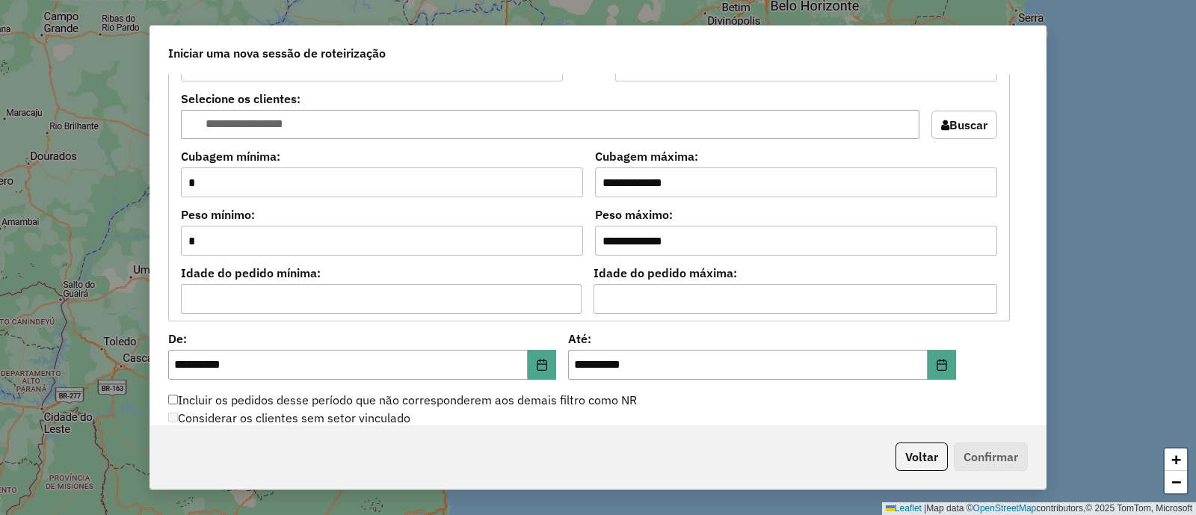
scroll to position [1487, 0]
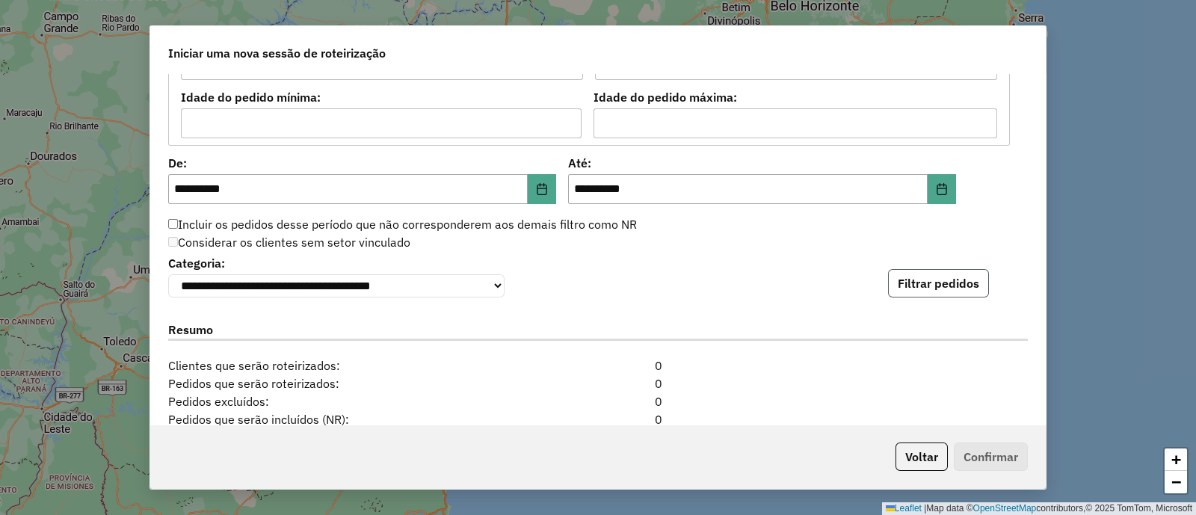
click at [902, 285] on button "Filtrar pedidos" at bounding box center [938, 283] width 101 height 28
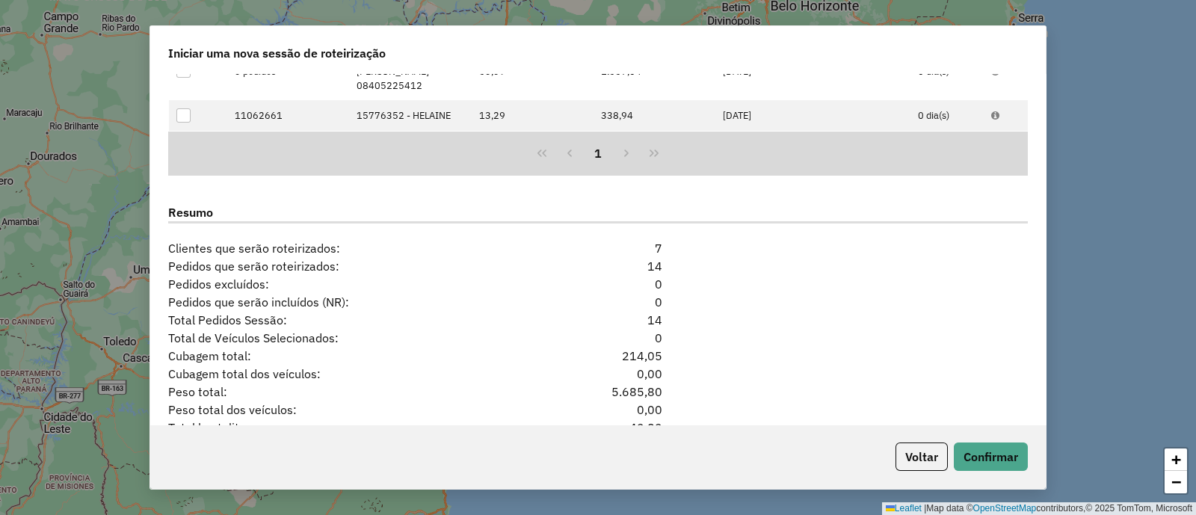
scroll to position [1991, 0]
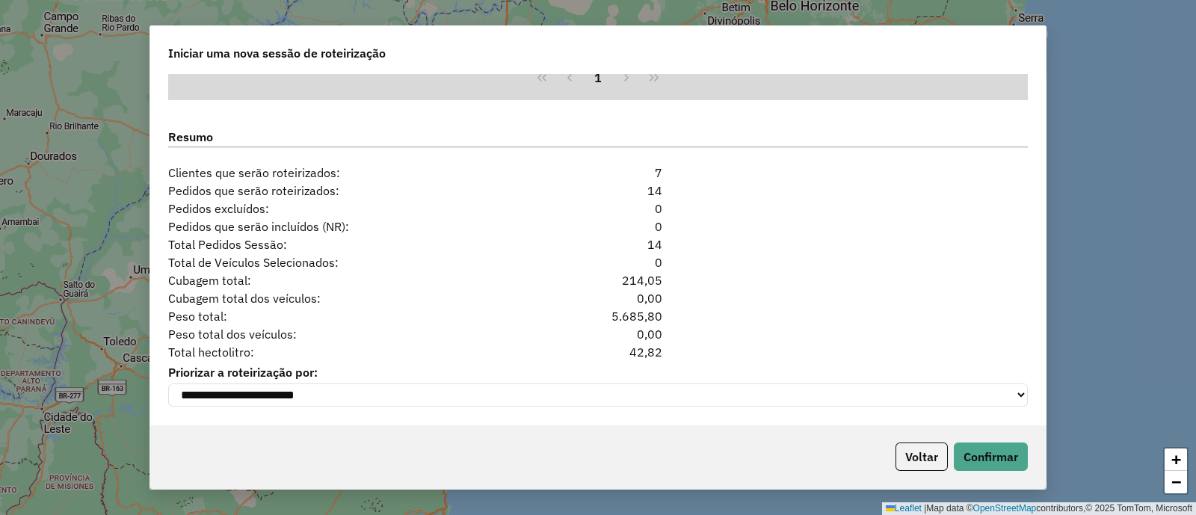
click at [644, 345] on div "42,82" at bounding box center [598, 352] width 147 height 18
copy div "42,82"
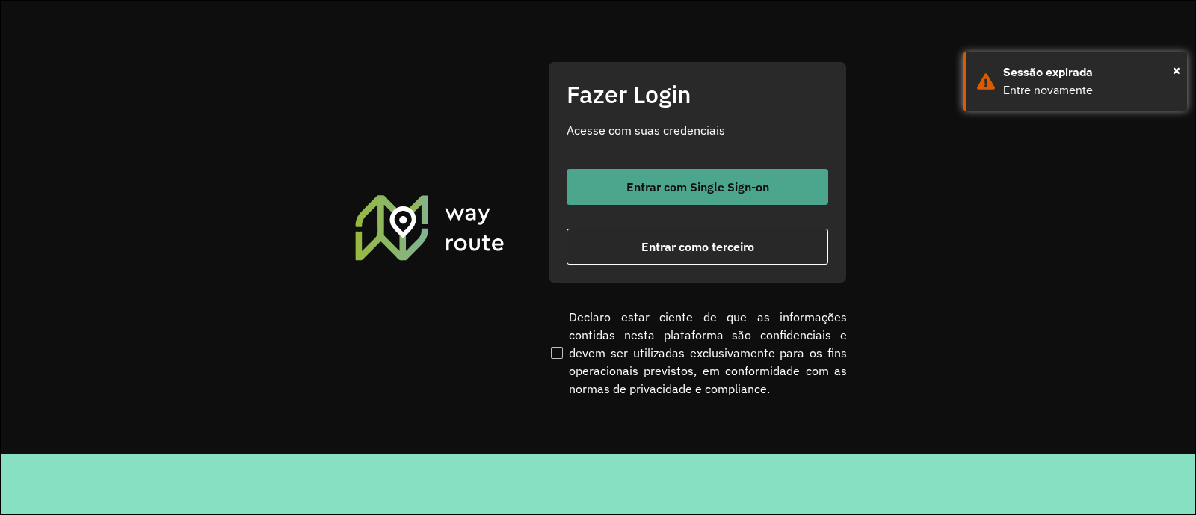
click at [654, 185] on span "Entrar com Single Sign-on" at bounding box center [697, 187] width 143 height 12
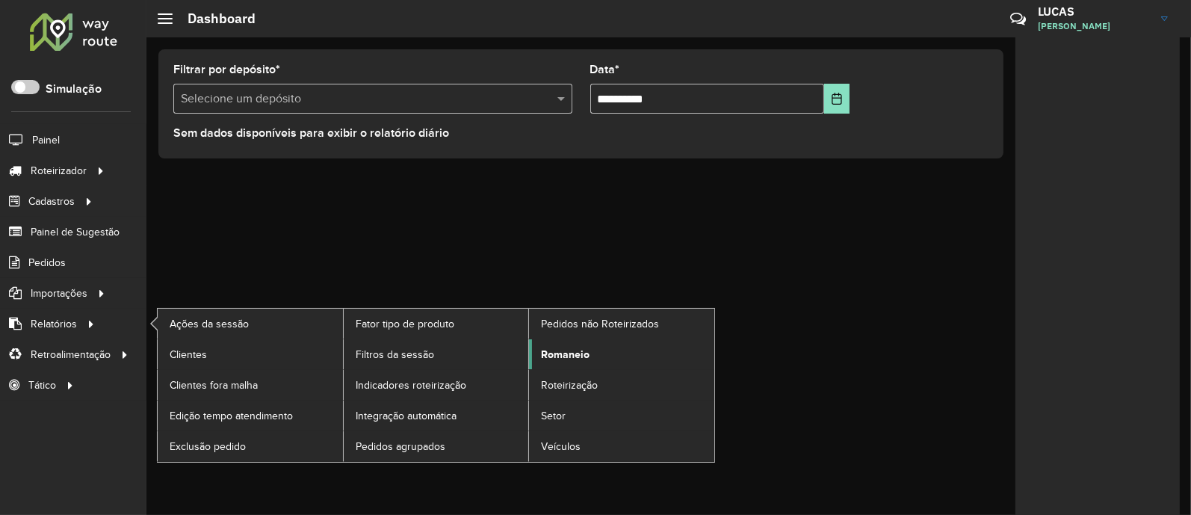
click at [576, 347] on span "Romaneio" at bounding box center [565, 355] width 49 height 16
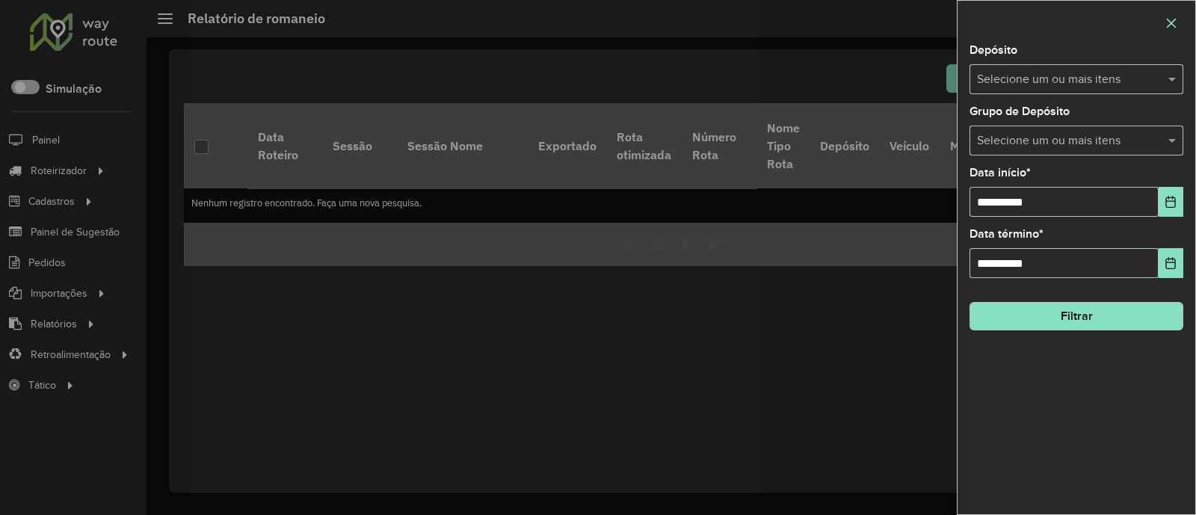
click at [1170, 13] on button "button" at bounding box center [1171, 23] width 24 height 24
